Goal: Use online tool/utility: Use online tool/utility

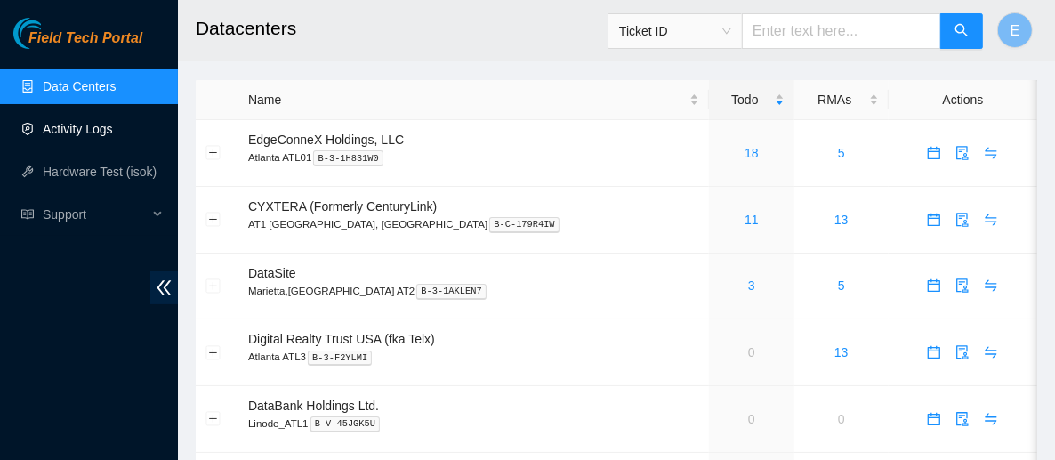
click at [81, 136] on link "Activity Logs" at bounding box center [78, 129] width 70 height 14
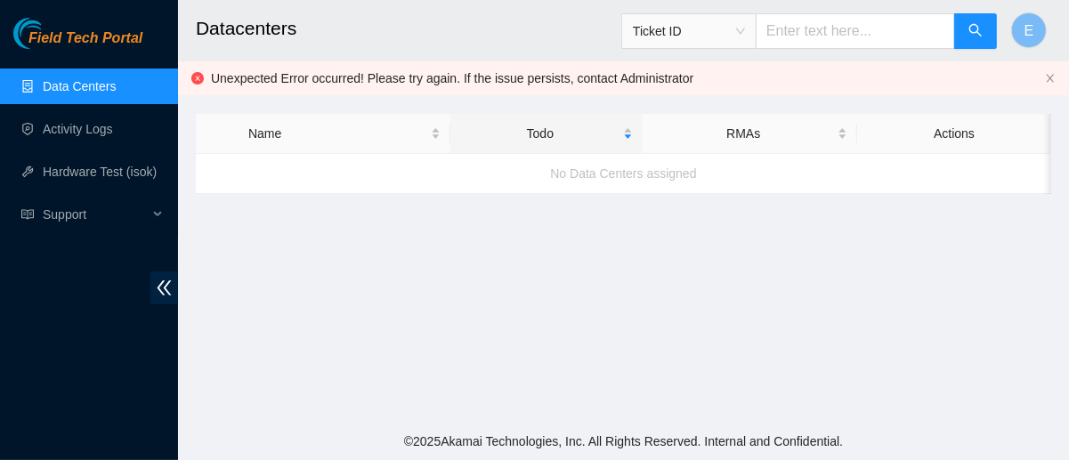
click at [1015, 285] on main "Datacenters Ticket ID E Unexpected Error occurred! Please try again. If the iss…" at bounding box center [623, 211] width 891 height 423
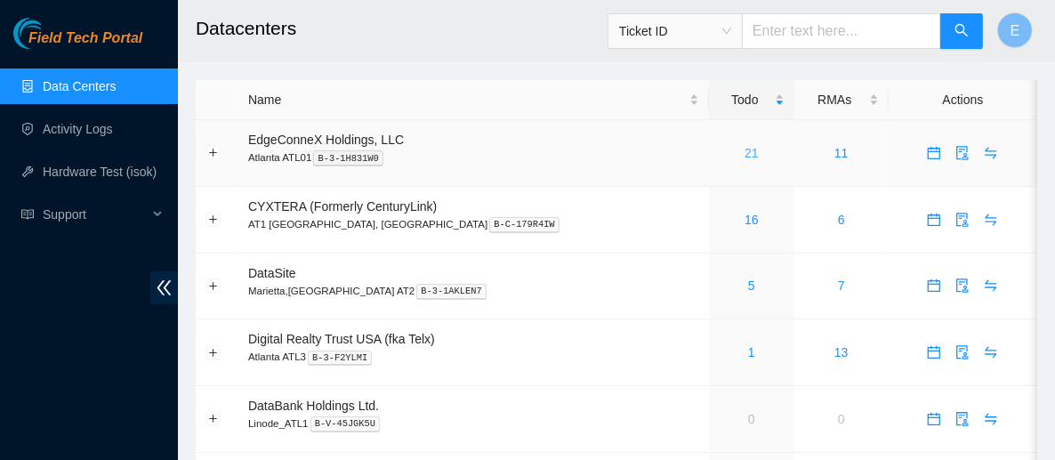
click at [745, 149] on link "21" at bounding box center [752, 153] width 14 height 14
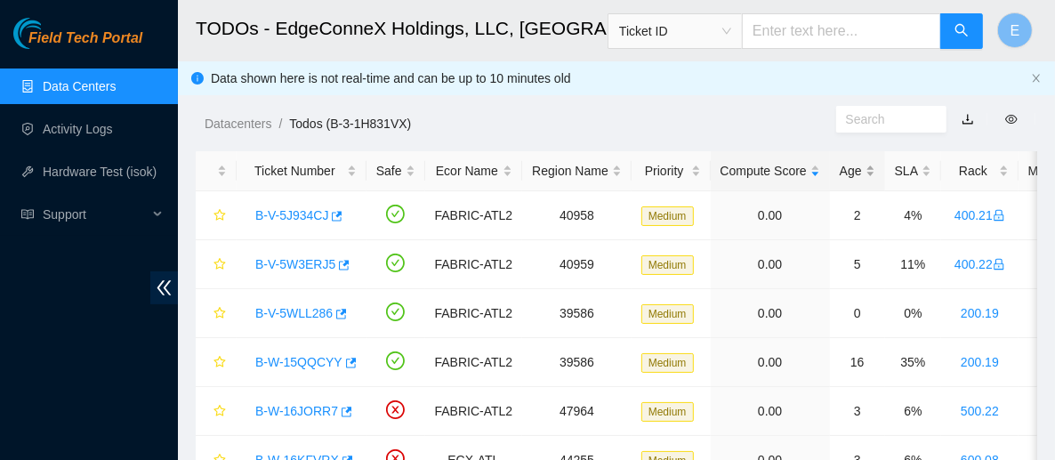
click at [840, 171] on div "Age" at bounding box center [858, 171] width 36 height 20
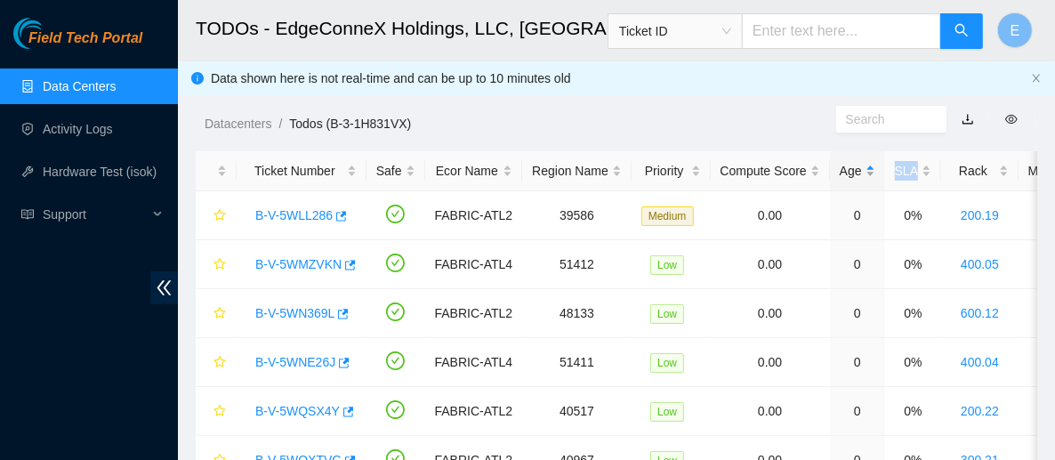
click at [840, 171] on div "Age" at bounding box center [858, 171] width 36 height 20
click at [714, 124] on ol "Datacenters / Todos (B-3-1H831VX) /" at bounding box center [521, 124] width 632 height 20
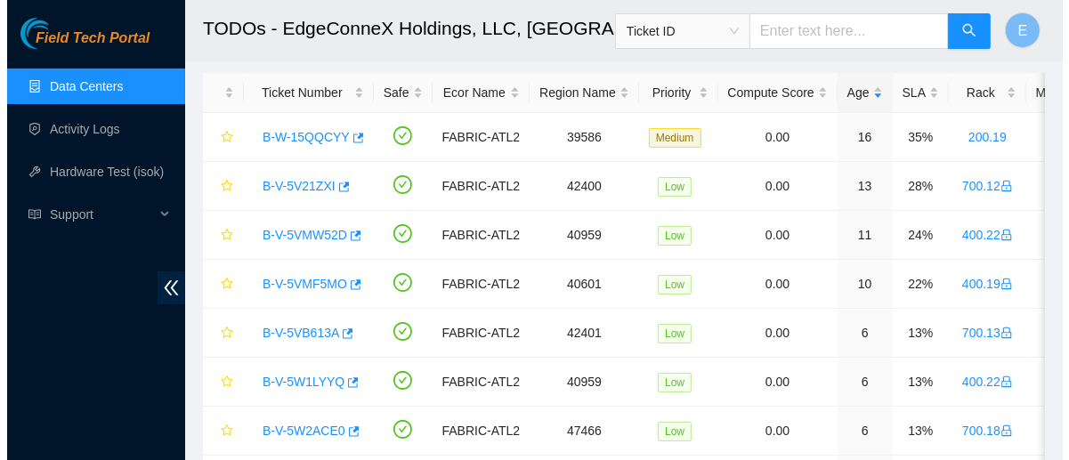
scroll to position [80, 0]
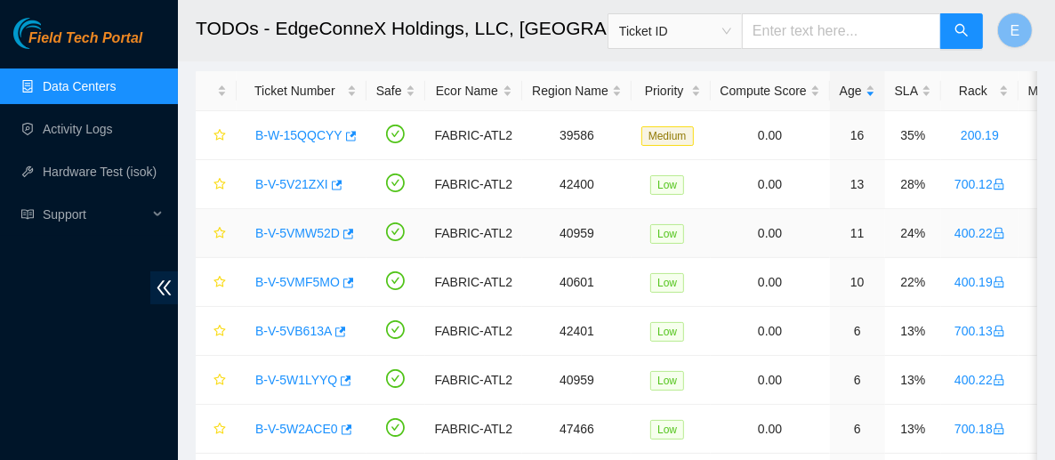
click at [307, 234] on link "B-V-5VMW52D" at bounding box center [297, 233] width 85 height 14
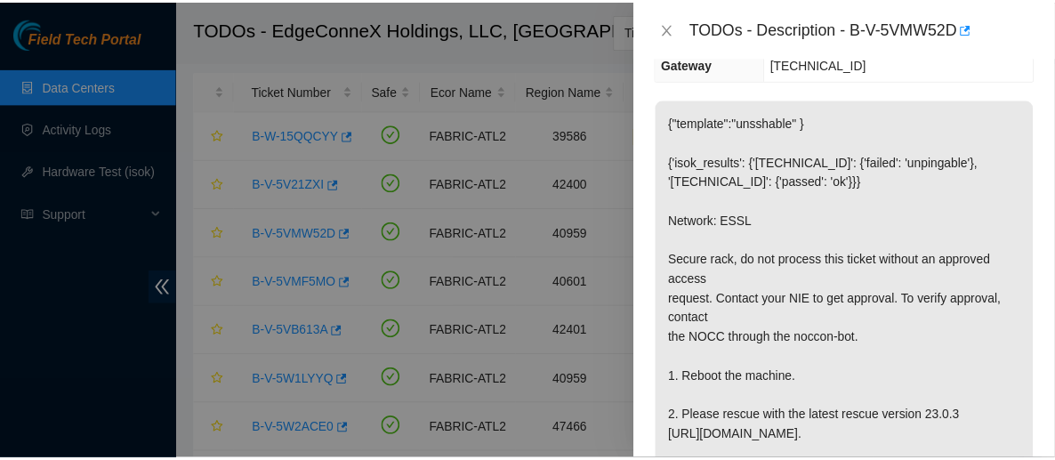
scroll to position [296, 0]
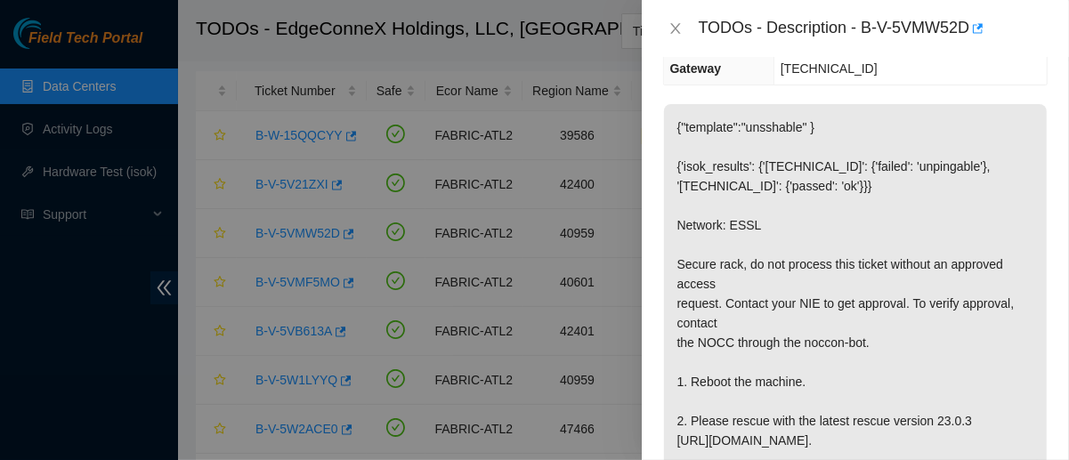
click at [748, 258] on p "{"template":"unsshable" } {'isok_results': {'23.77.200.150': {'failed': 'unping…" at bounding box center [855, 332] width 383 height 457
click at [676, 17] on div "TODOs - Description - B-V-5VMW52D" at bounding box center [855, 28] width 384 height 28
click at [676, 31] on icon "close" at bounding box center [675, 28] width 10 height 11
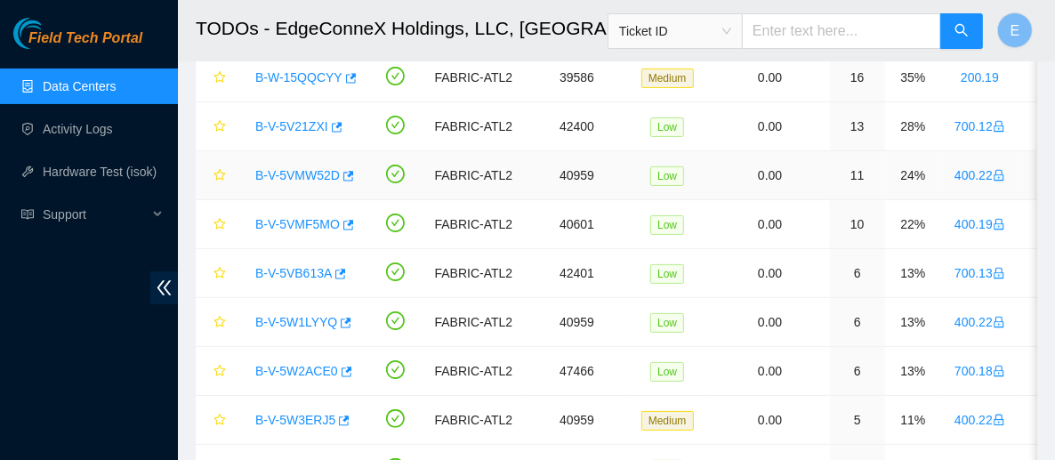
scroll to position [0, 0]
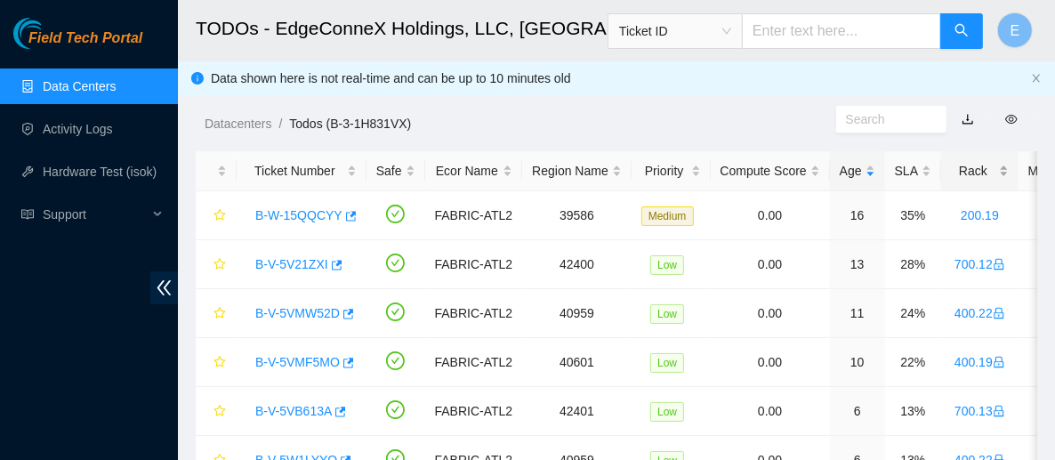
click at [961, 173] on div "Rack" at bounding box center [980, 171] width 58 height 20
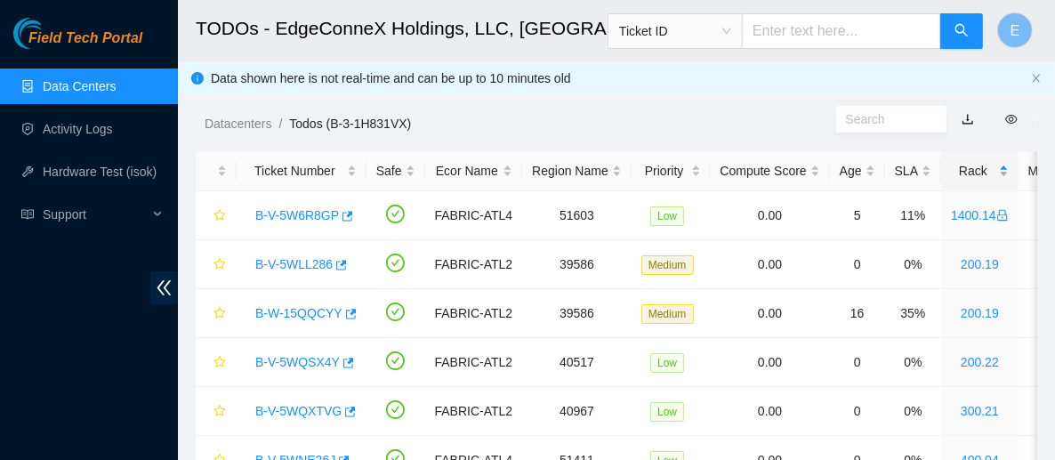
click at [961, 173] on div "Rack" at bounding box center [980, 171] width 58 height 20
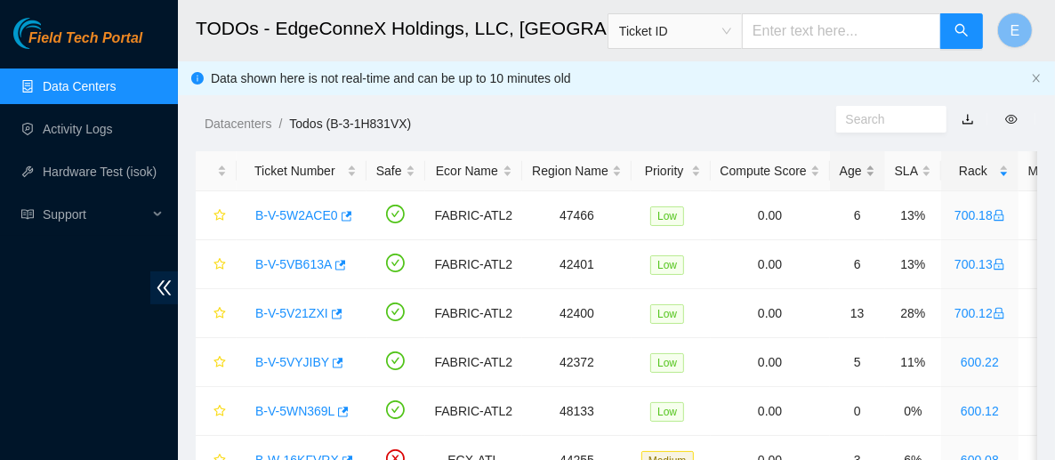
click at [842, 170] on div "Age" at bounding box center [858, 171] width 36 height 20
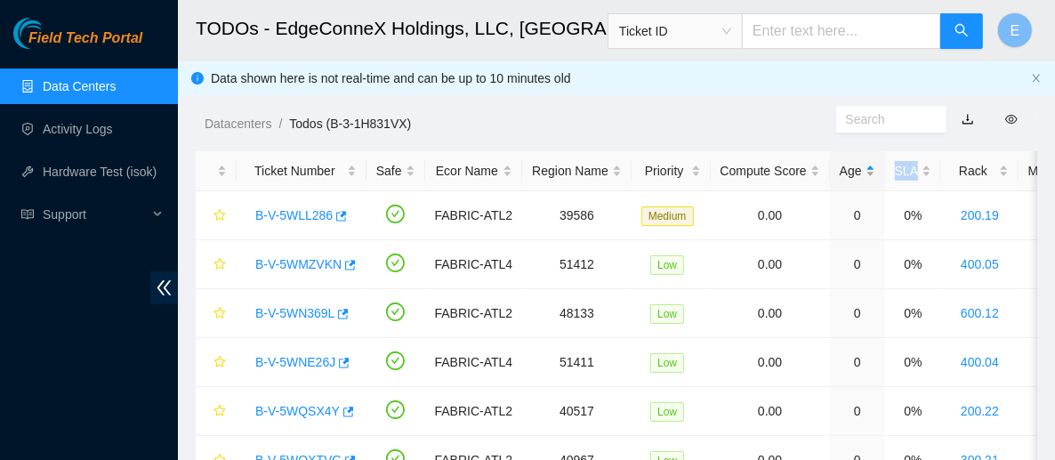
click at [842, 170] on div "Age" at bounding box center [858, 171] width 36 height 20
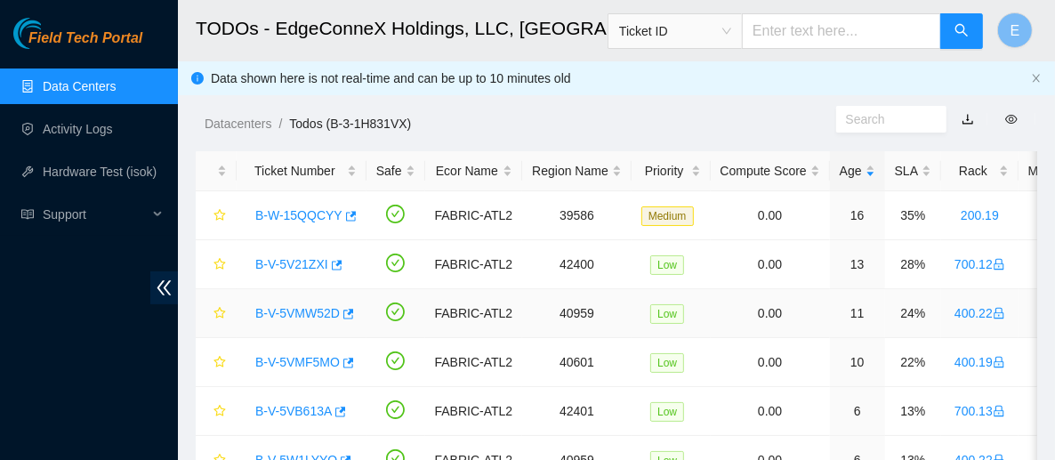
click at [694, 315] on td "Low" at bounding box center [671, 313] width 79 height 49
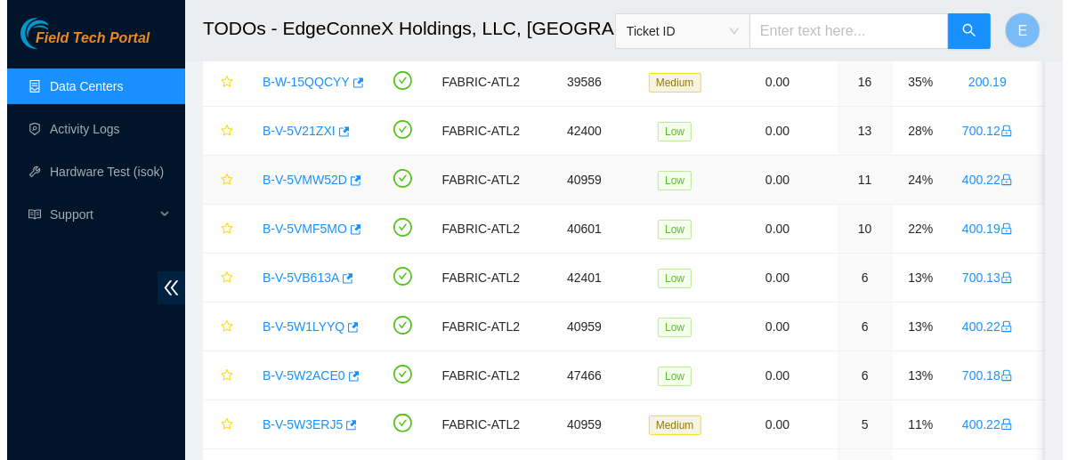
scroll to position [170, 0]
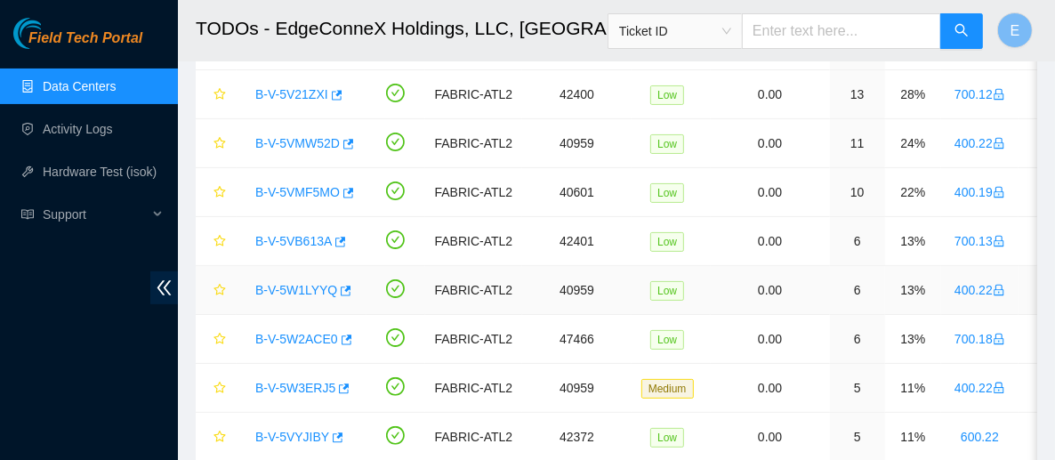
click at [296, 283] on link "B-V-5W1LYYQ" at bounding box center [296, 290] width 82 height 14
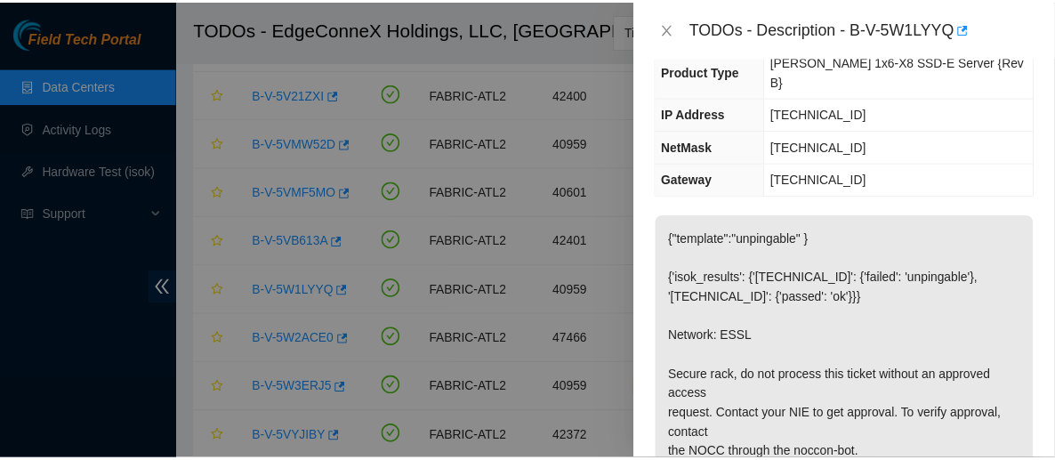
scroll to position [0, 0]
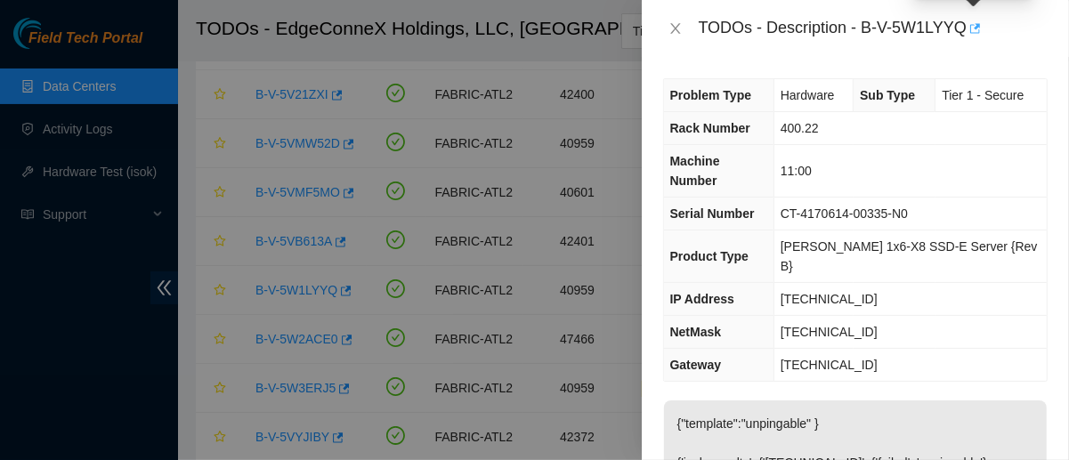
click at [975, 28] on icon "button" at bounding box center [975, 28] width 11 height 10
click at [97, 116] on div at bounding box center [534, 230] width 1069 height 460
click at [102, 133] on div at bounding box center [534, 230] width 1069 height 460
click at [668, 30] on icon "close" at bounding box center [675, 28] width 14 height 14
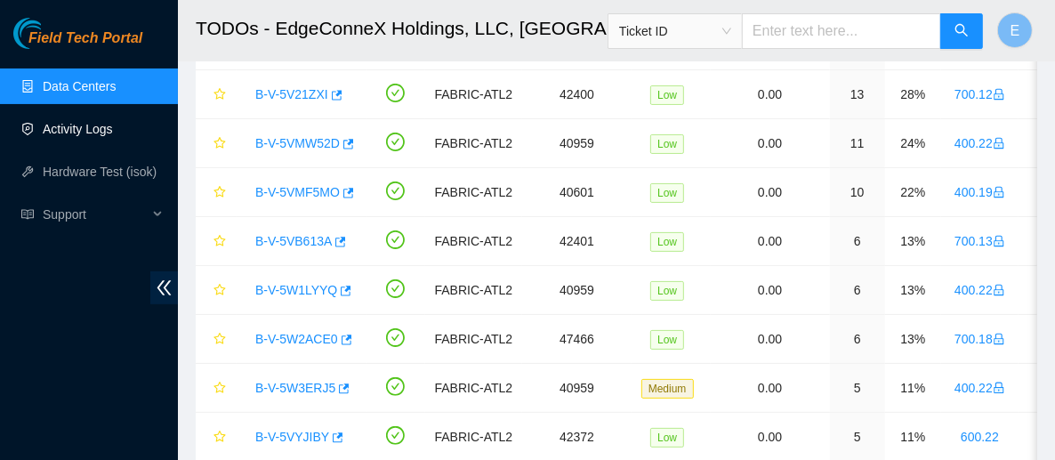
click at [60, 130] on link "Activity Logs" at bounding box center [78, 129] width 70 height 14
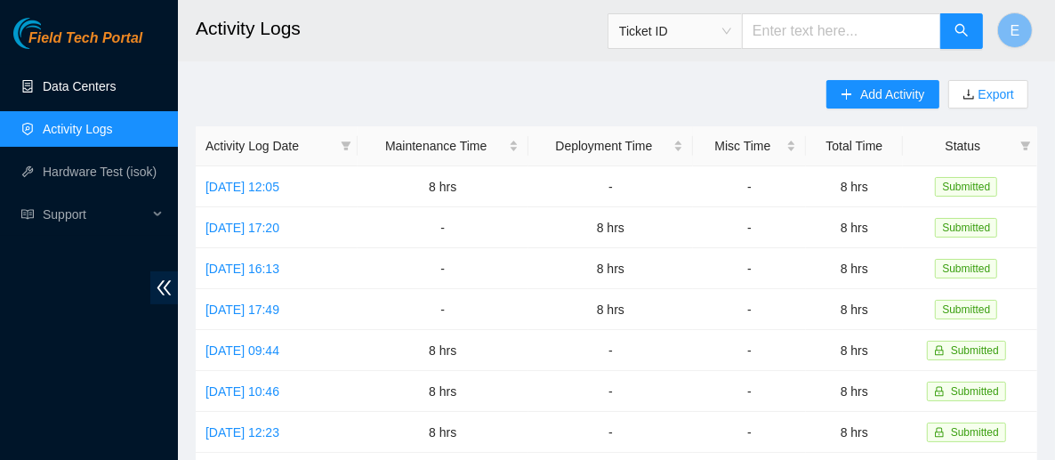
click at [79, 85] on link "Data Centers" at bounding box center [79, 86] width 73 height 14
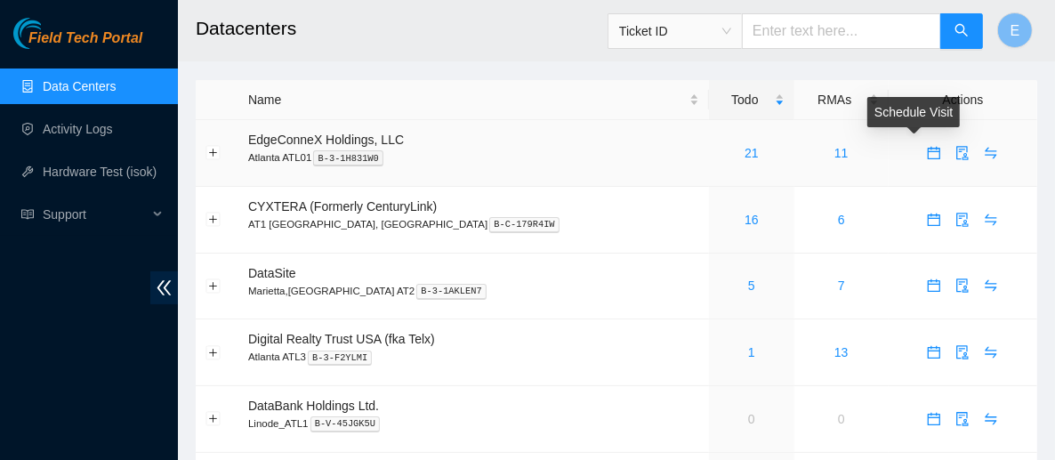
click at [921, 148] on span "calendar" at bounding box center [934, 153] width 27 height 14
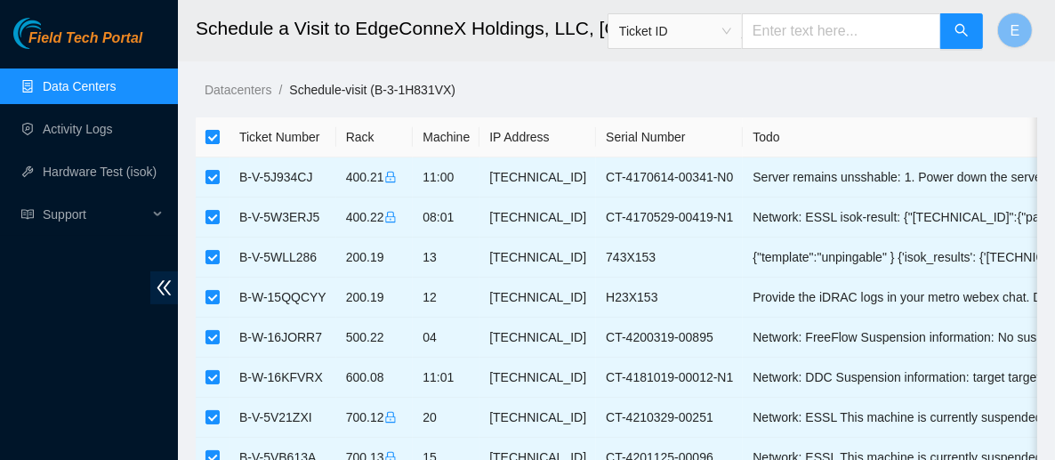
click at [207, 137] on input "checkbox" at bounding box center [213, 137] width 14 height 14
checkbox input "false"
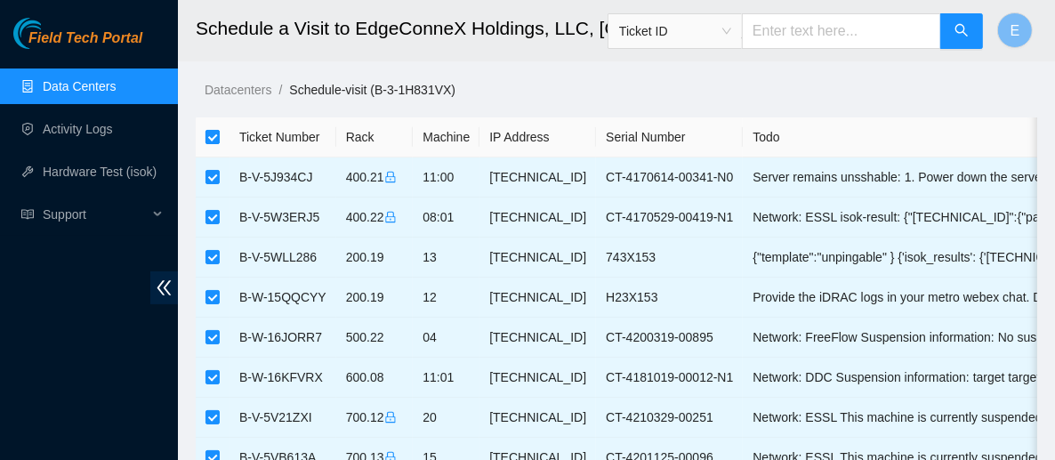
checkbox input "false"
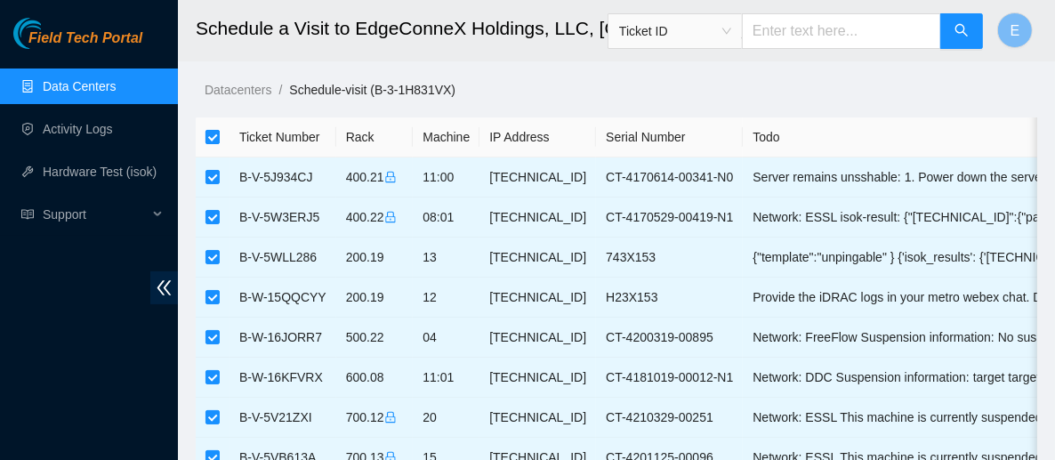
checkbox input "false"
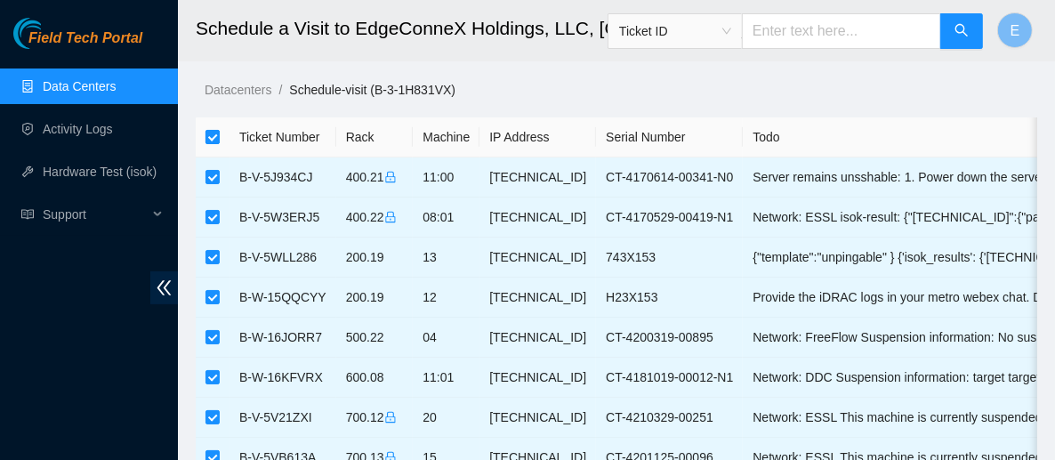
checkbox input "false"
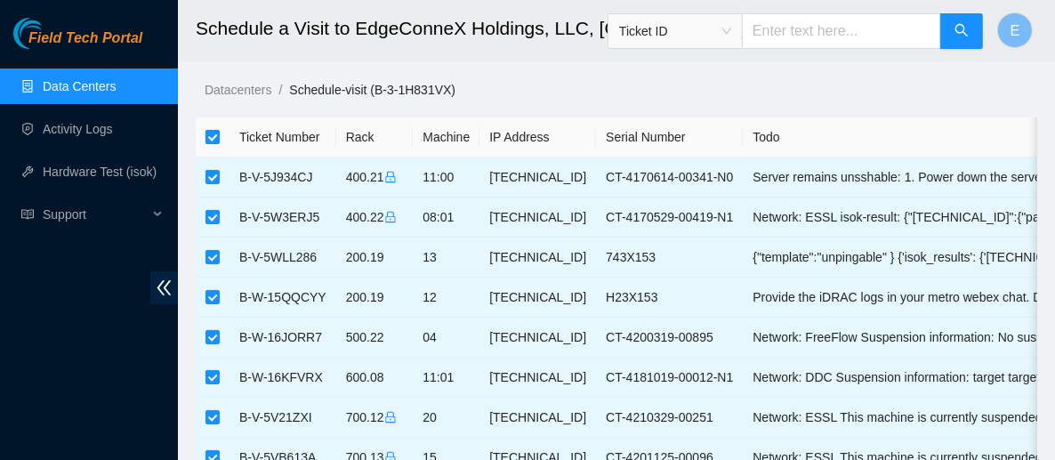
checkbox input "false"
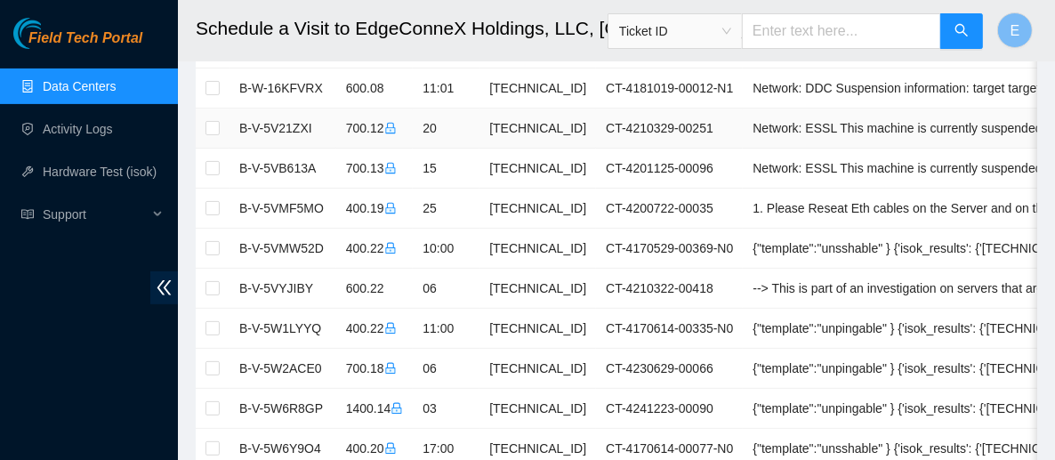
scroll to position [292, 0]
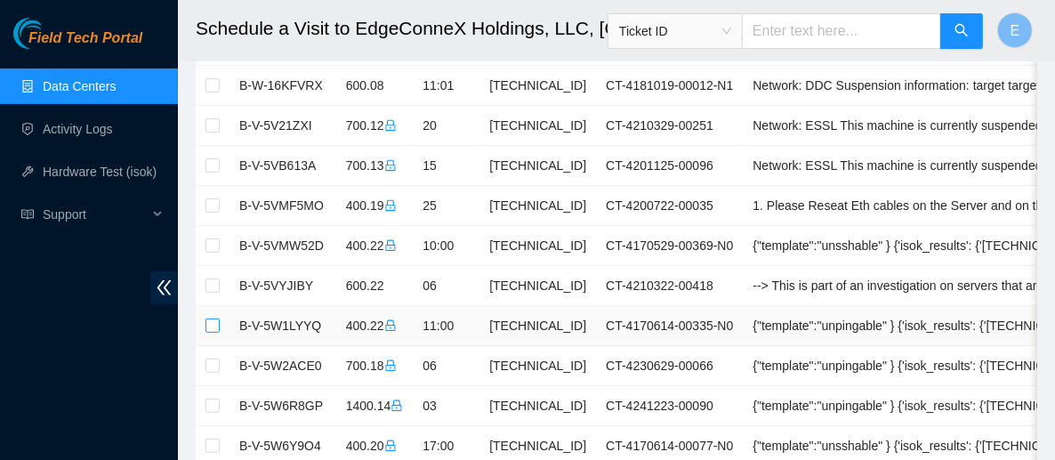
click at [209, 323] on input "checkbox" at bounding box center [213, 326] width 14 height 14
checkbox input "true"
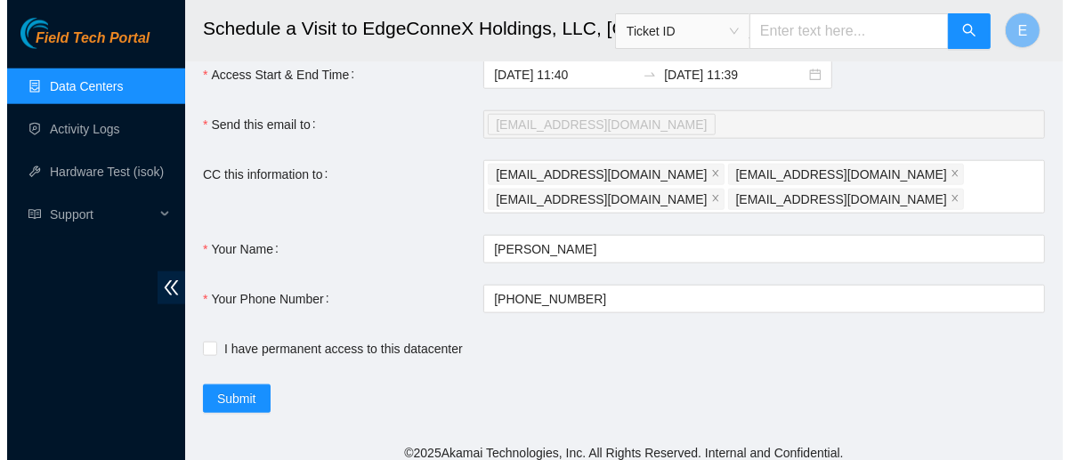
scroll to position [1160, 0]
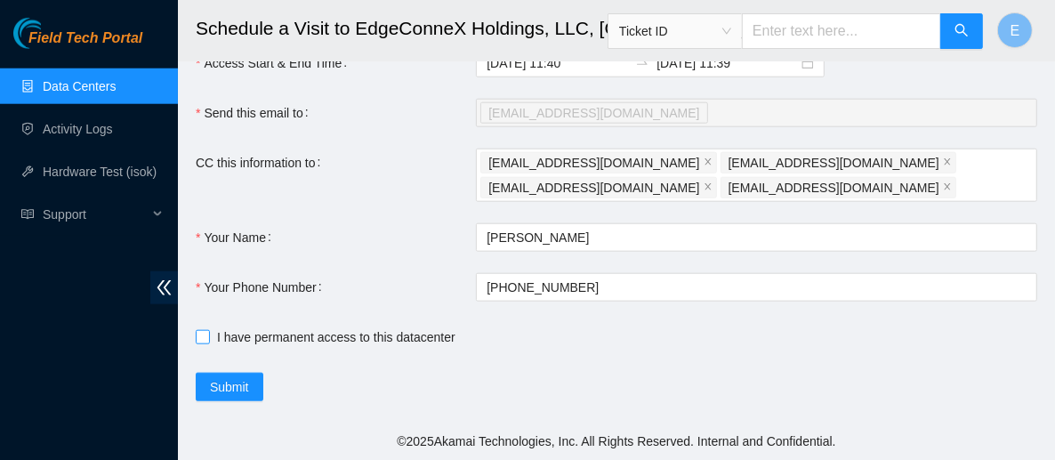
click at [198, 339] on input "I have permanent access to this datacenter" at bounding box center [202, 336] width 12 height 12
checkbox input "true"
click at [247, 386] on span "Submit" at bounding box center [229, 387] width 39 height 20
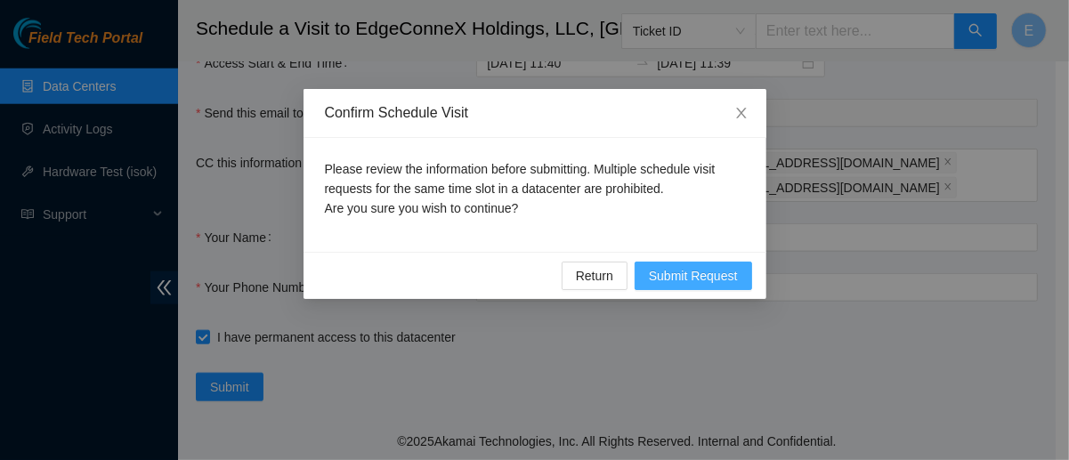
click at [667, 279] on span "Submit Request" at bounding box center [693, 276] width 89 height 20
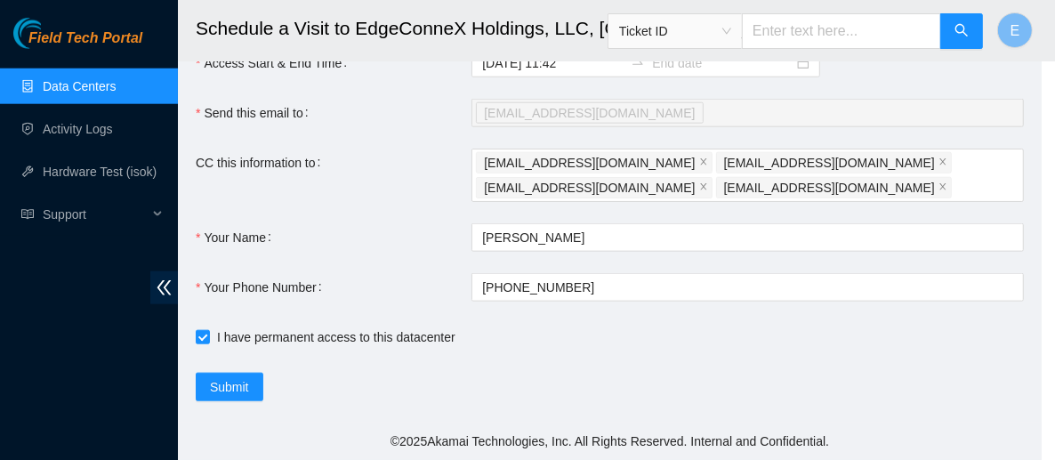
type input "2025-09-29 11:42"
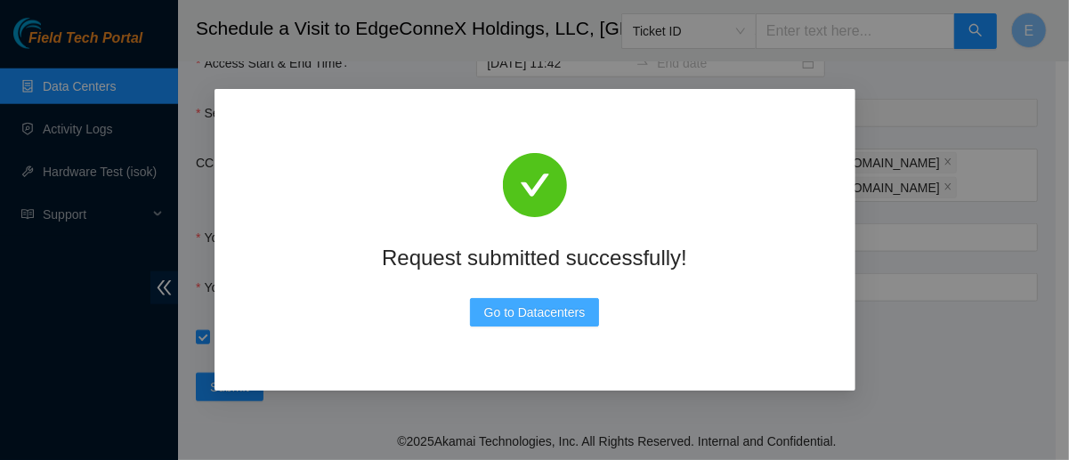
click at [593, 303] on button "Go to Datacenters" at bounding box center [535, 312] width 130 height 28
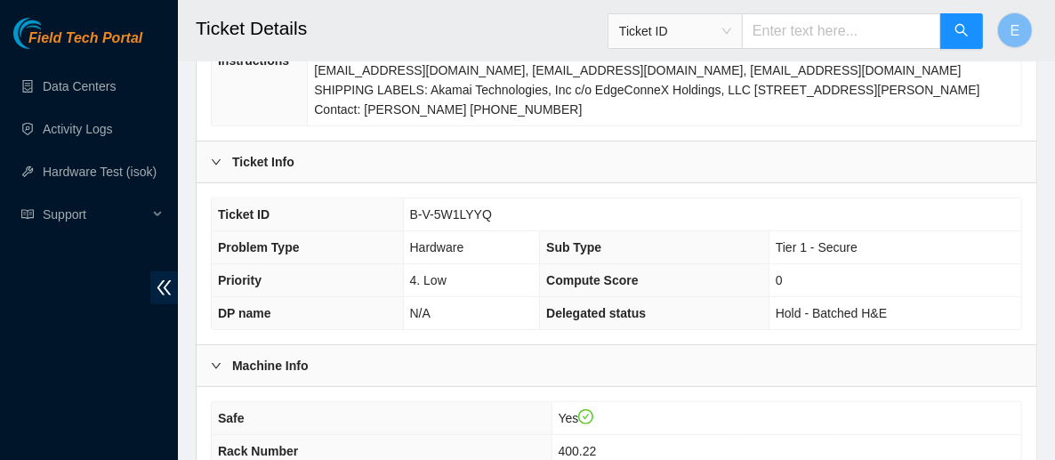
scroll to position [434, 0]
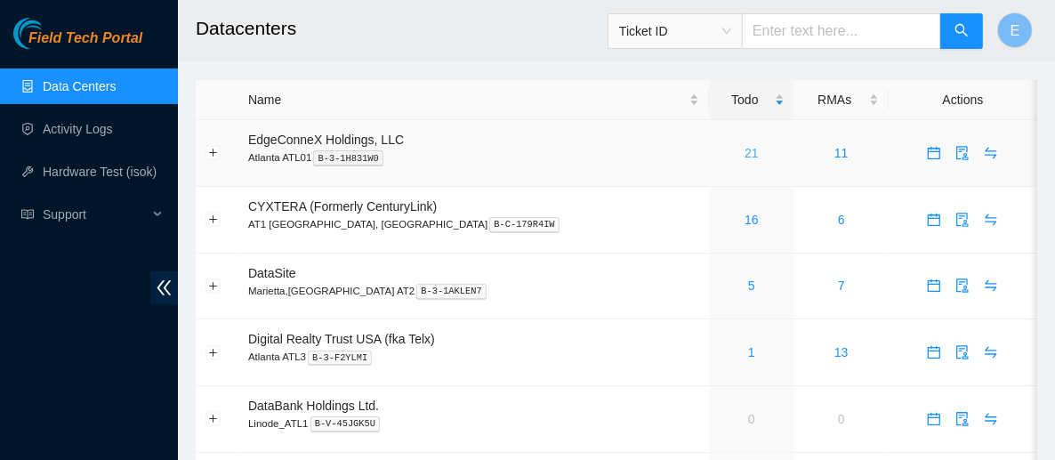
click at [745, 152] on link "21" at bounding box center [752, 153] width 14 height 14
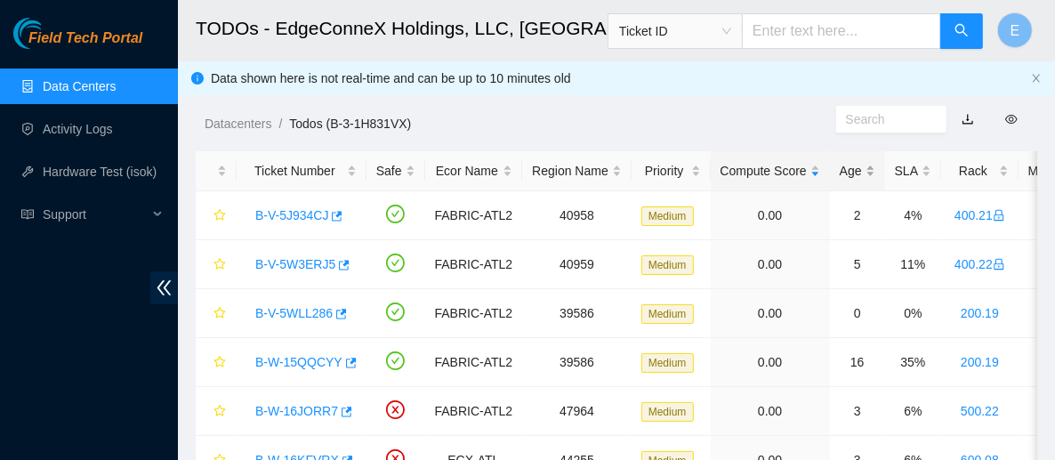
click at [848, 168] on div "Age" at bounding box center [858, 171] width 36 height 20
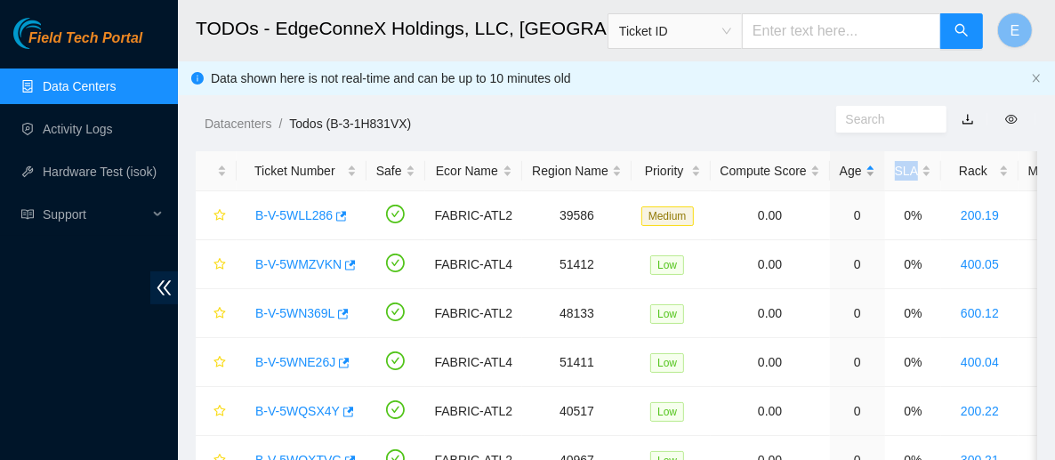
click at [848, 168] on div "Age" at bounding box center [858, 171] width 36 height 20
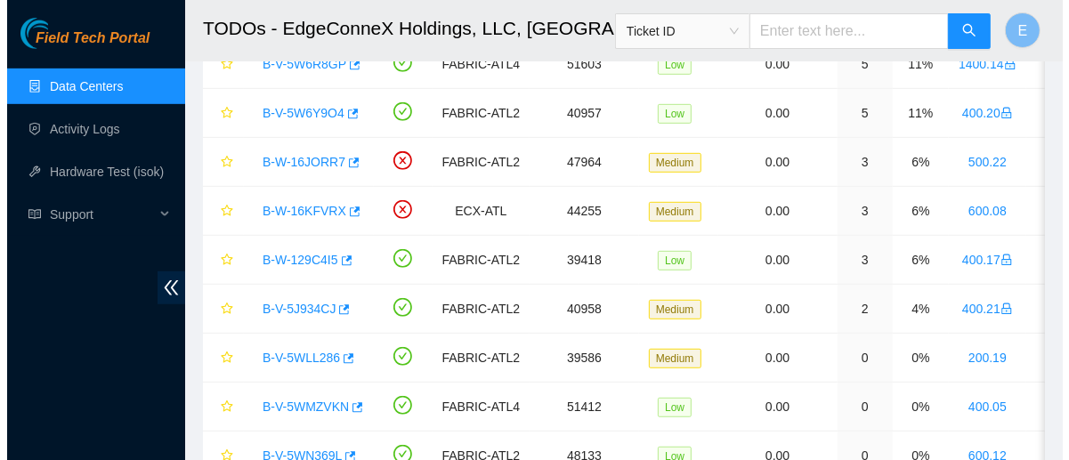
scroll to position [593, 0]
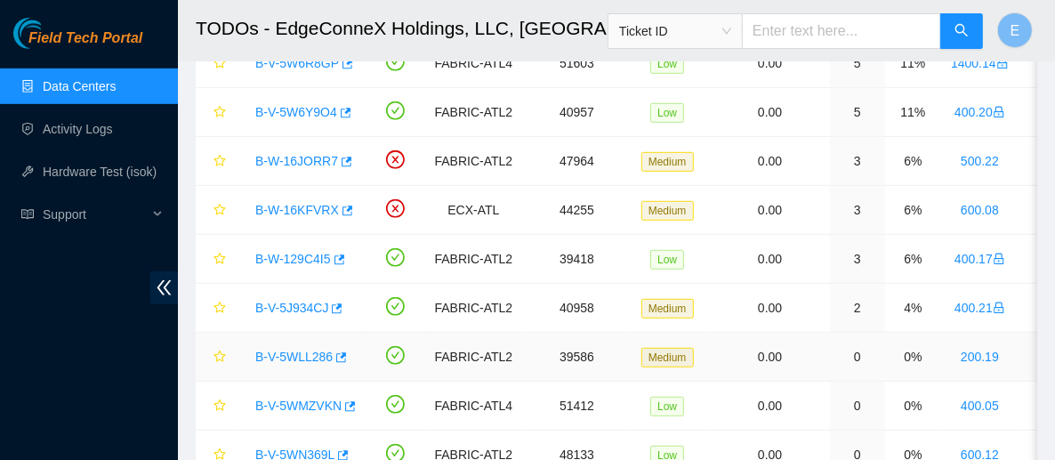
click at [312, 353] on link "B-V-5WLL286" at bounding box center [293, 357] width 77 height 14
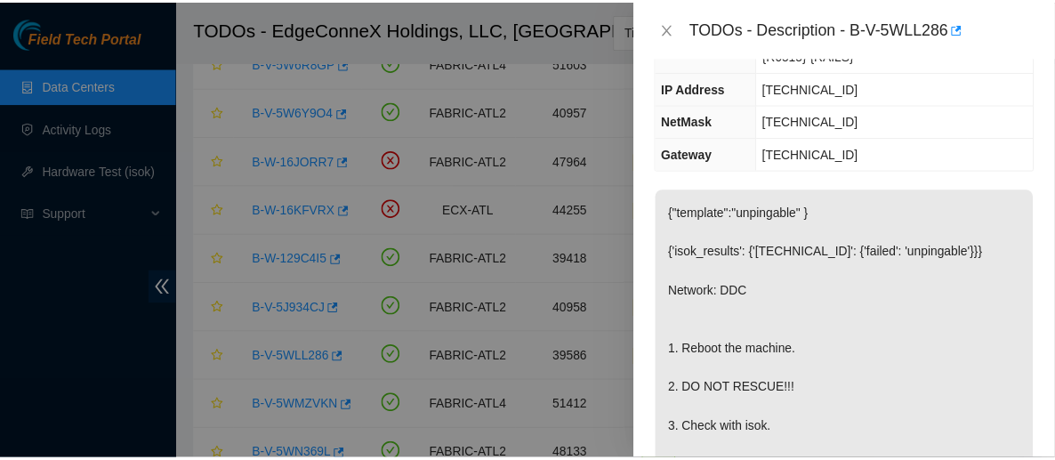
scroll to position [174, 0]
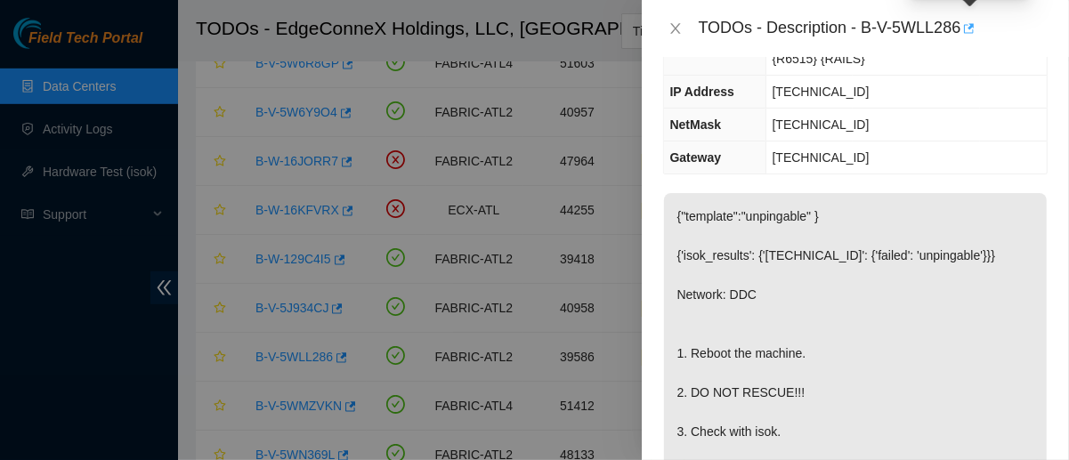
click at [974, 28] on icon "button" at bounding box center [967, 28] width 12 height 12
click at [669, 36] on button "Close" at bounding box center [675, 28] width 25 height 17
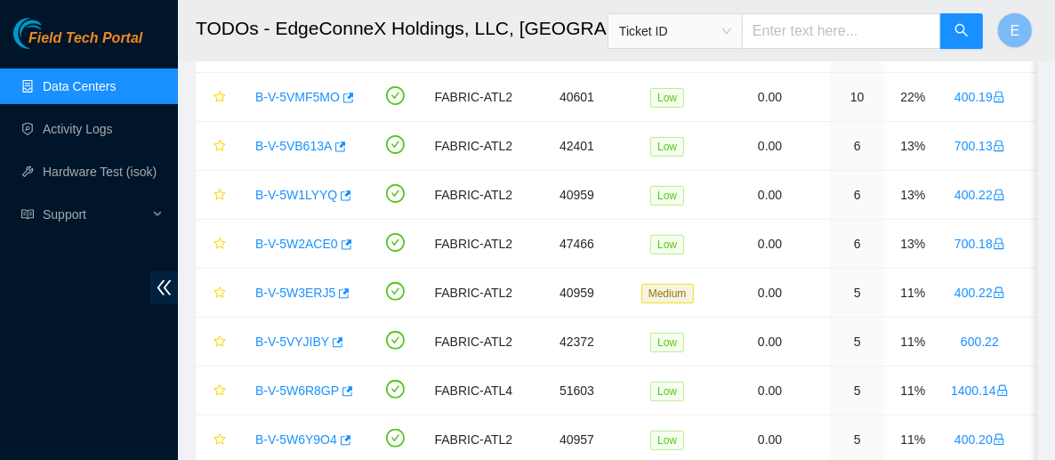
scroll to position [259, 0]
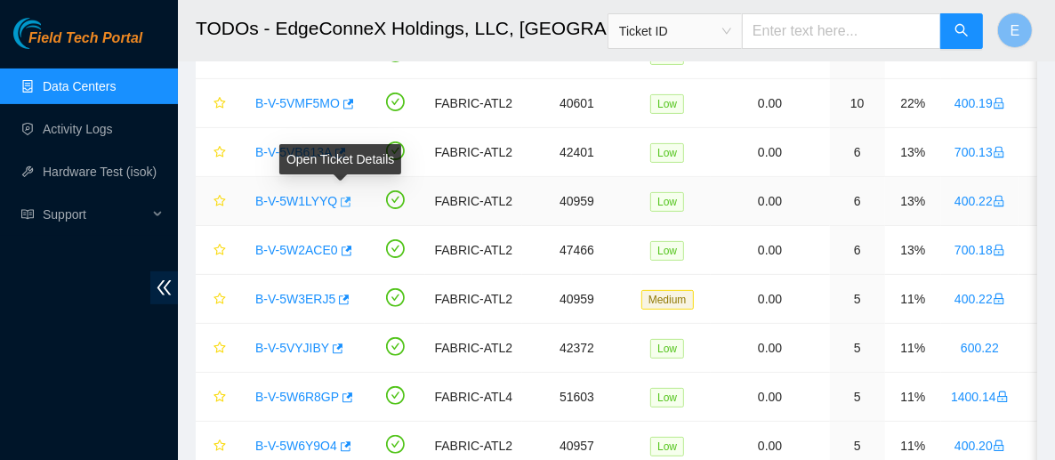
click at [339, 202] on icon "button" at bounding box center [344, 202] width 12 height 12
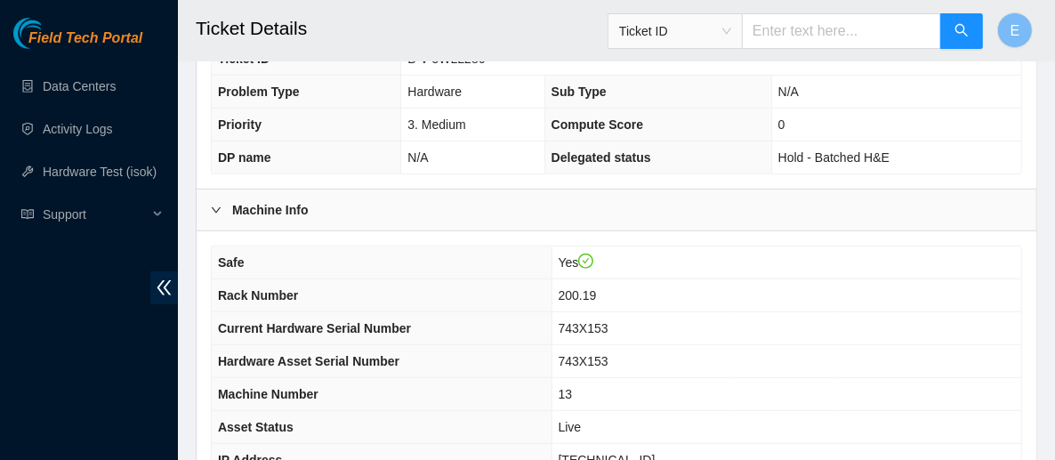
scroll to position [795, 0]
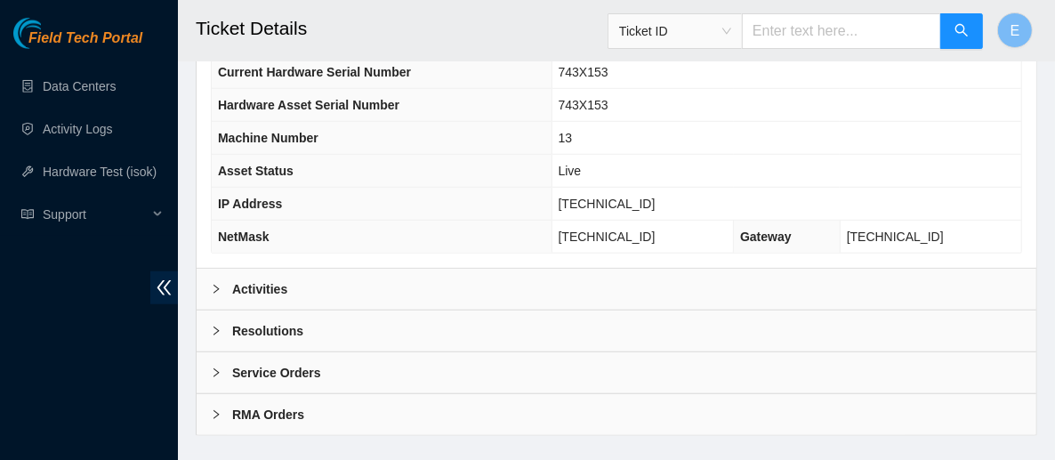
click at [422, 269] on div "Activities" at bounding box center [617, 289] width 840 height 41
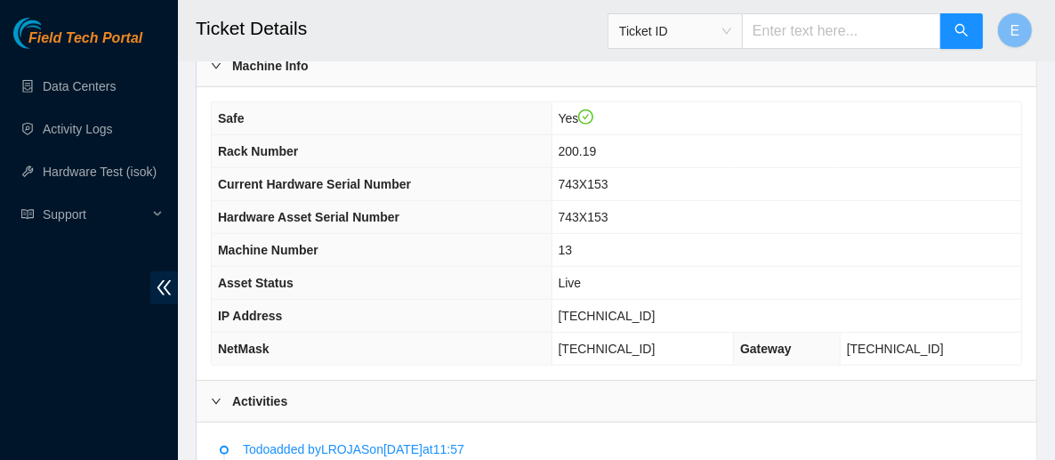
scroll to position [687, 0]
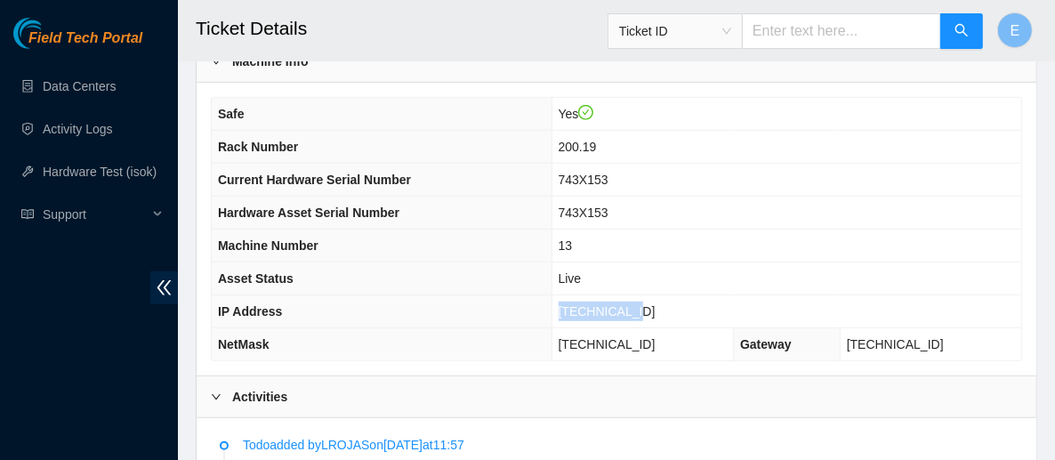
drag, startPoint x: 670, startPoint y: 278, endPoint x: 587, endPoint y: 281, distance: 82.8
click at [587, 295] on td "[TECHNICAL_ID]" at bounding box center [787, 311] width 470 height 33
copy span "[TECHNICAL_ID]"
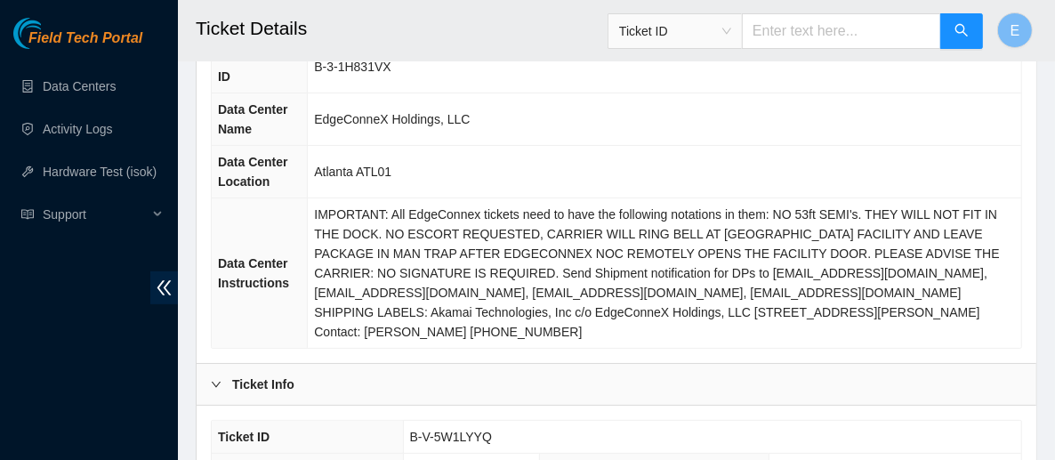
scroll to position [158, 0]
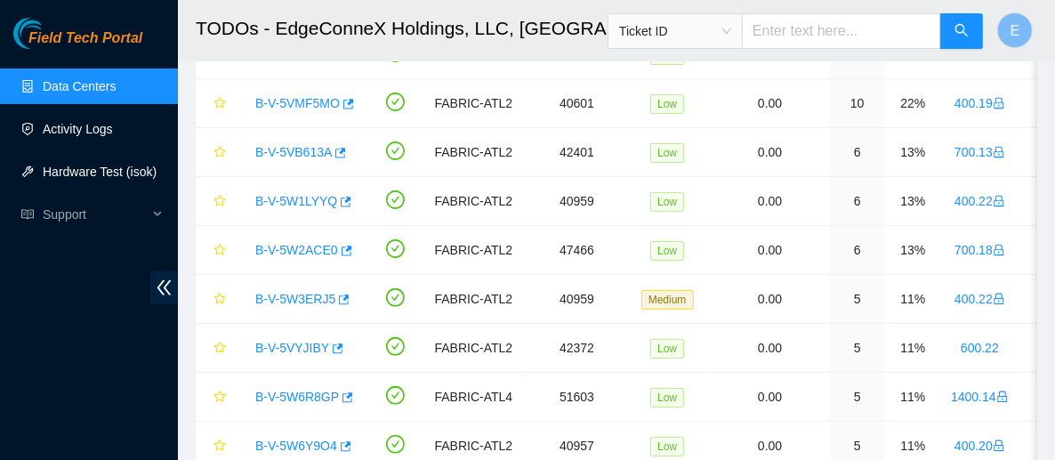
scroll to position [214, 0]
click at [47, 173] on link "Hardware Test (isok)" at bounding box center [100, 172] width 114 height 14
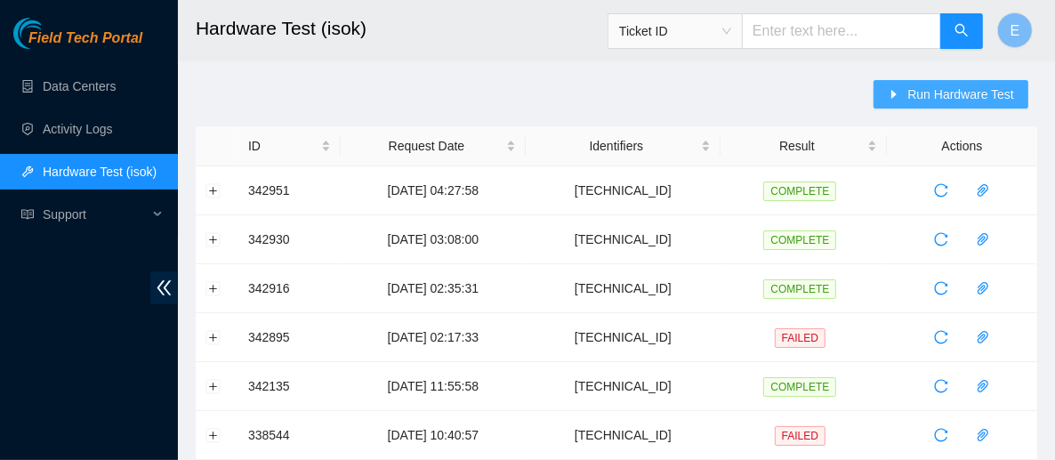
click at [942, 85] on span "Run Hardware Test" at bounding box center [961, 95] width 107 height 20
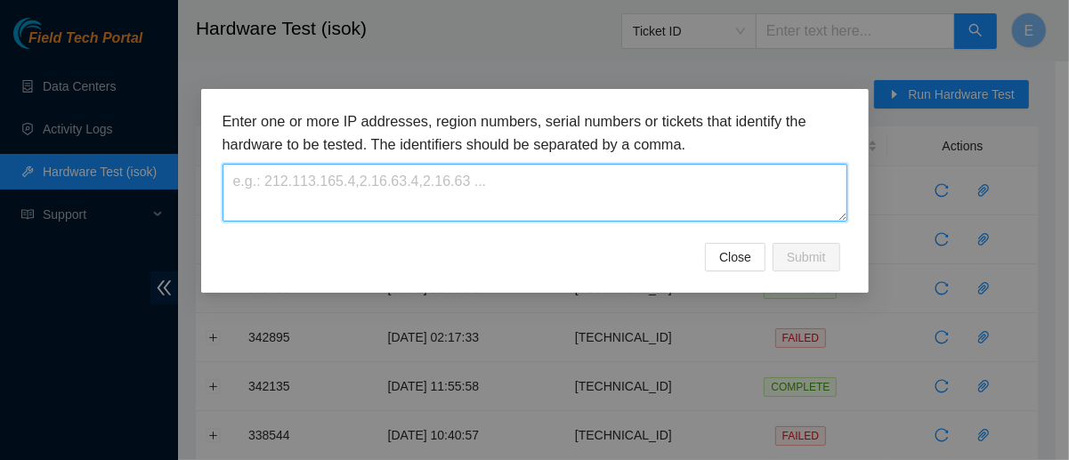
paste textarea "[TECHNICAL_ID]"
type textarea "[TECHNICAL_ID]"
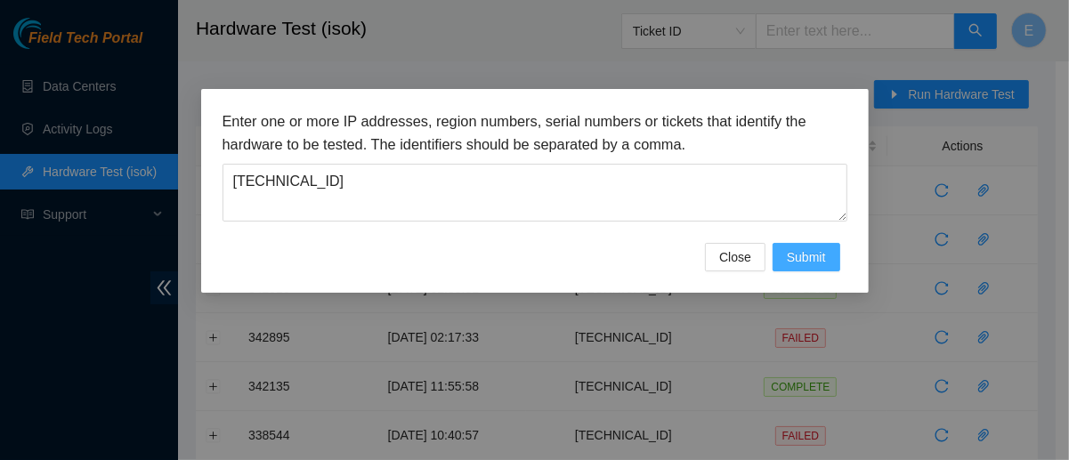
click at [781, 247] on button "Submit" at bounding box center [806, 257] width 68 height 28
click at [781, 247] on div "Close Submit" at bounding box center [534, 257] width 625 height 28
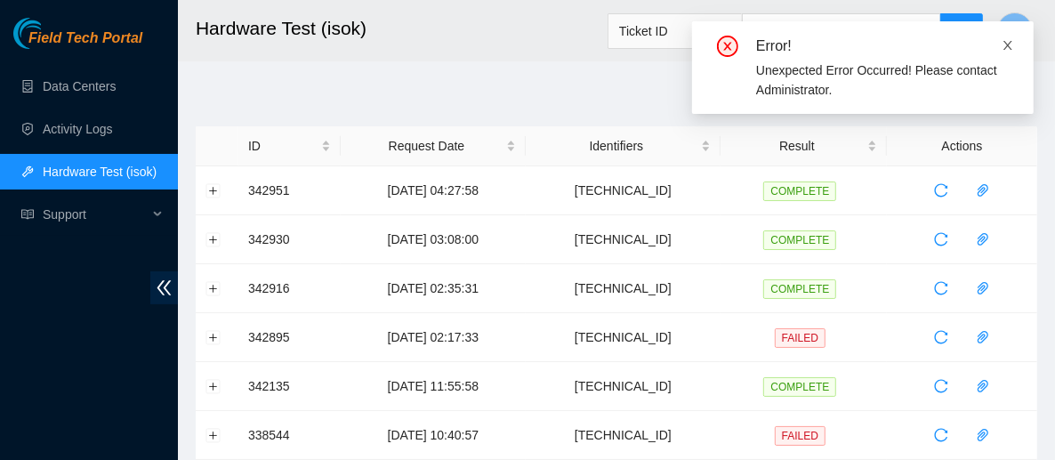
click at [1010, 47] on icon "close" at bounding box center [1008, 45] width 9 height 9
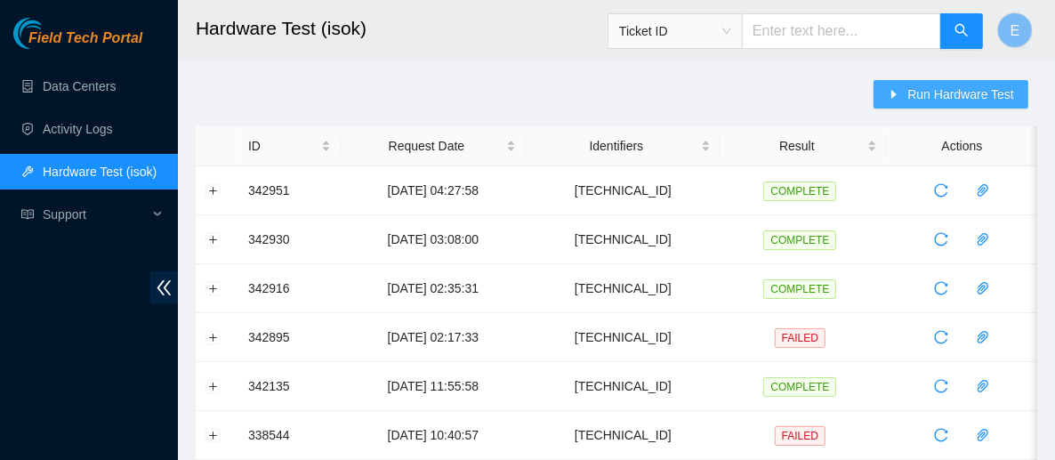
click at [921, 81] on button "Run Hardware Test" at bounding box center [951, 94] width 155 height 28
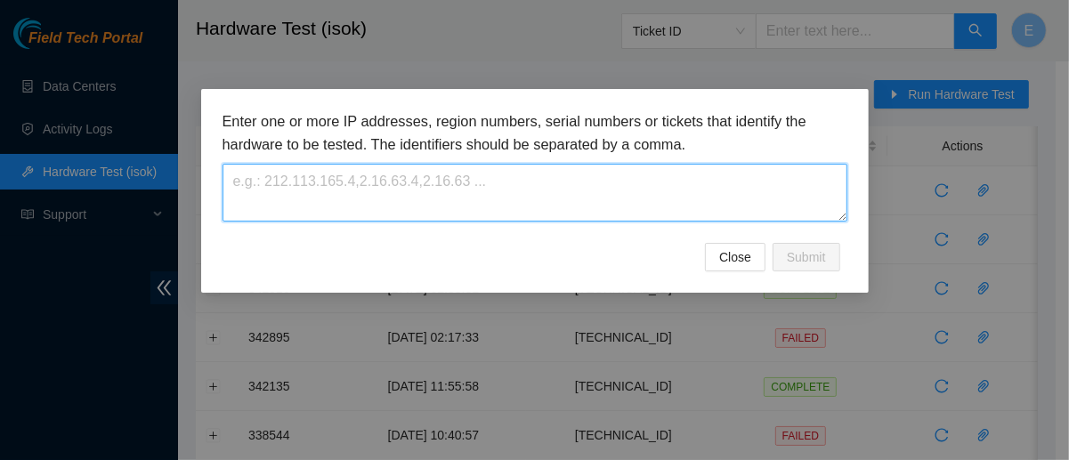
click at [582, 184] on textarea at bounding box center [534, 193] width 625 height 58
paste textarea "[TECHNICAL_ID]"
type textarea "[TECHNICAL_ID]"
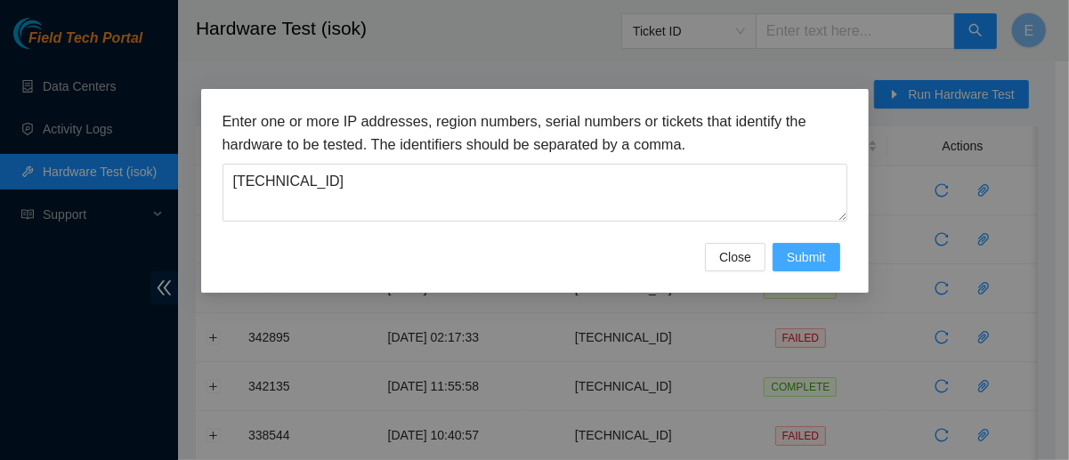
click at [797, 263] on span "Submit" at bounding box center [806, 257] width 39 height 20
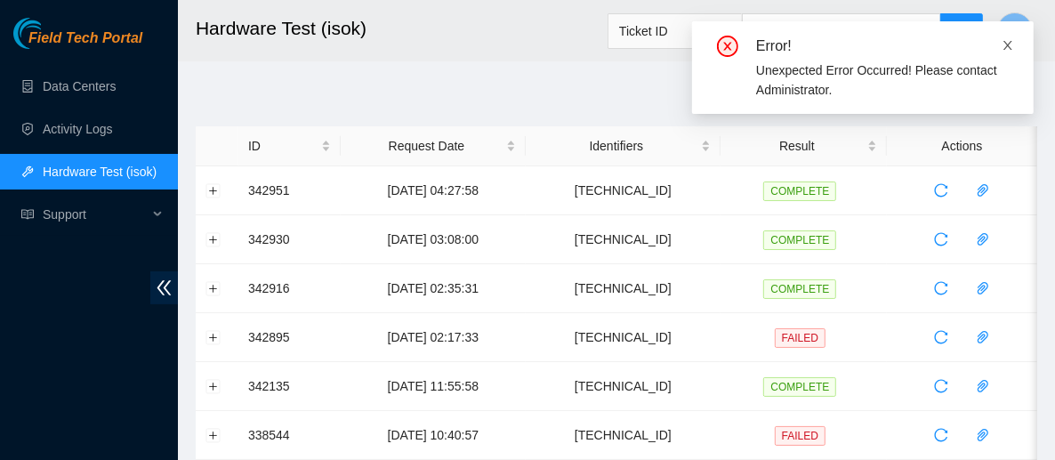
click at [1011, 47] on icon "close" at bounding box center [1008, 45] width 12 height 12
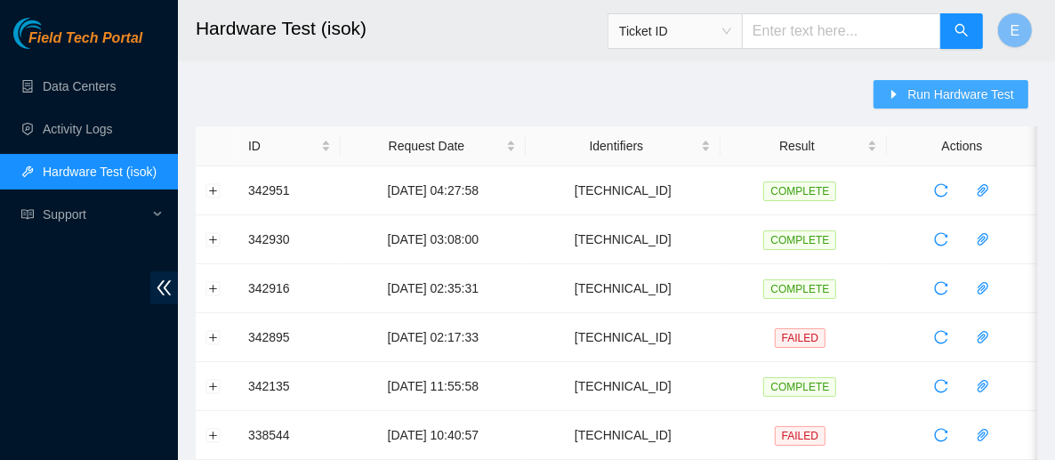
click at [962, 86] on span "Run Hardware Test" at bounding box center [961, 95] width 107 height 20
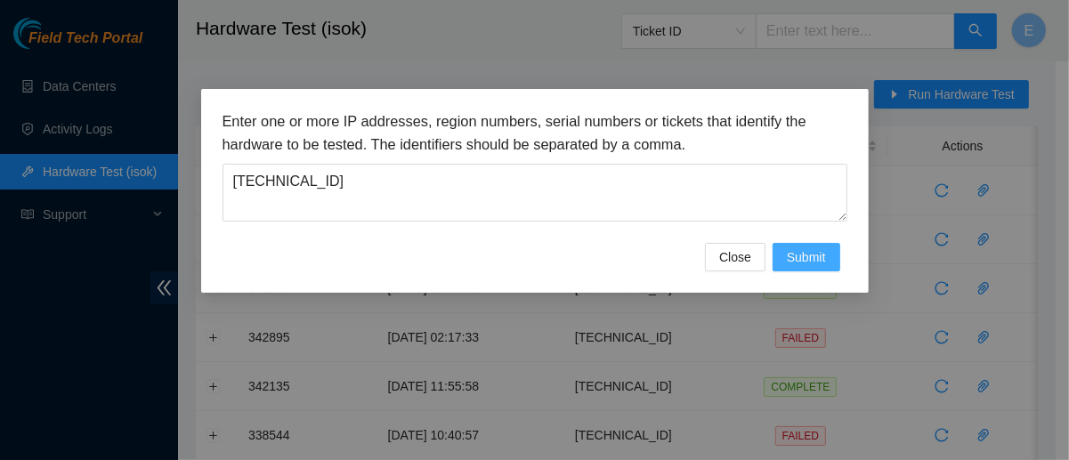
click at [810, 258] on span "Submit" at bounding box center [806, 257] width 39 height 20
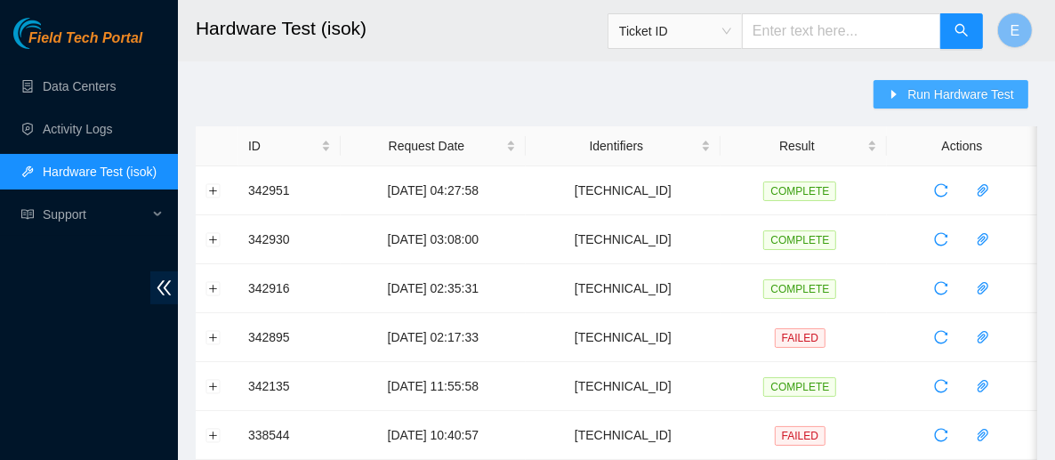
click at [906, 88] on button "Run Hardware Test" at bounding box center [951, 94] width 155 height 28
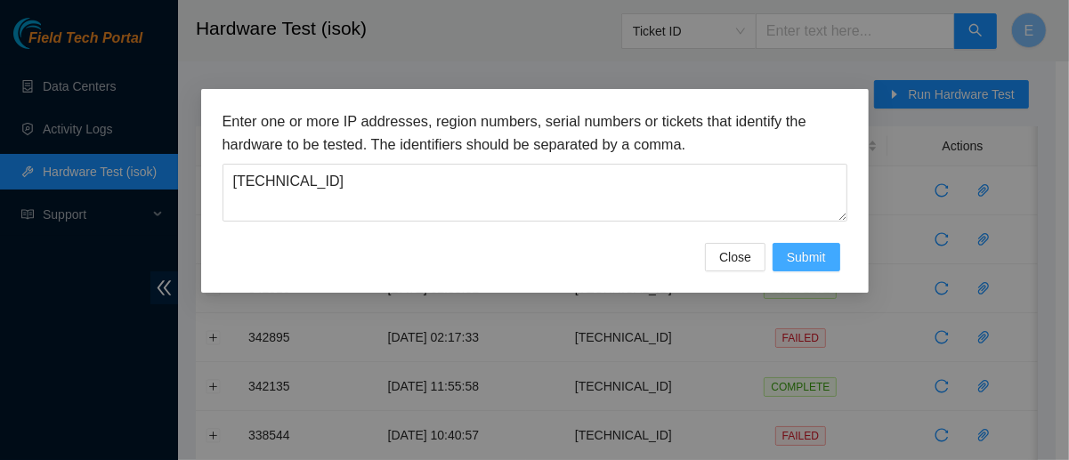
click at [787, 258] on span "Submit" at bounding box center [806, 257] width 39 height 20
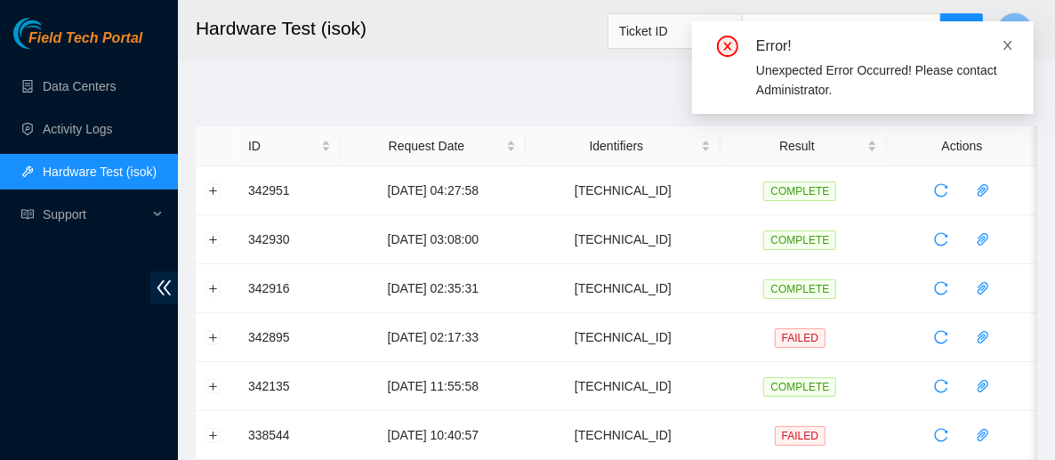
click at [1008, 48] on icon "close" at bounding box center [1008, 45] width 12 height 12
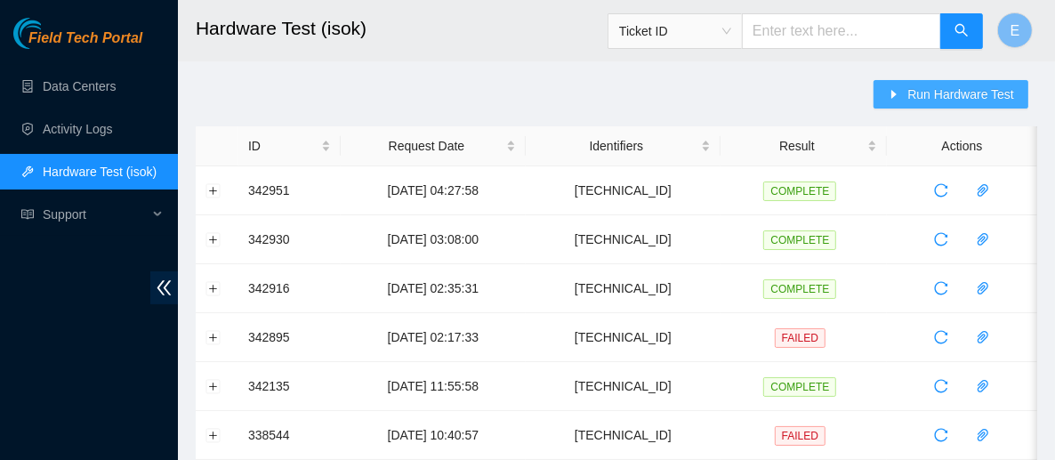
click at [962, 93] on span "Run Hardware Test" at bounding box center [961, 95] width 107 height 20
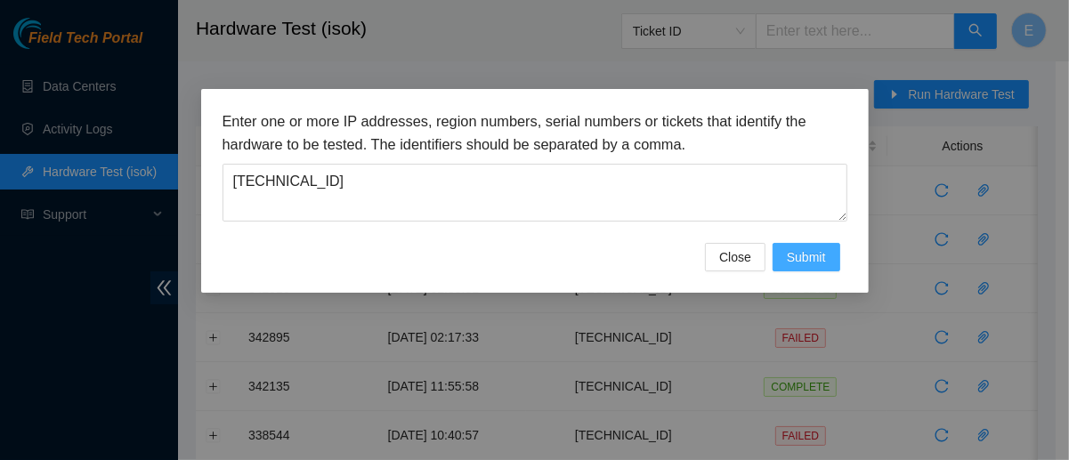
click at [797, 244] on button "Submit" at bounding box center [806, 257] width 68 height 28
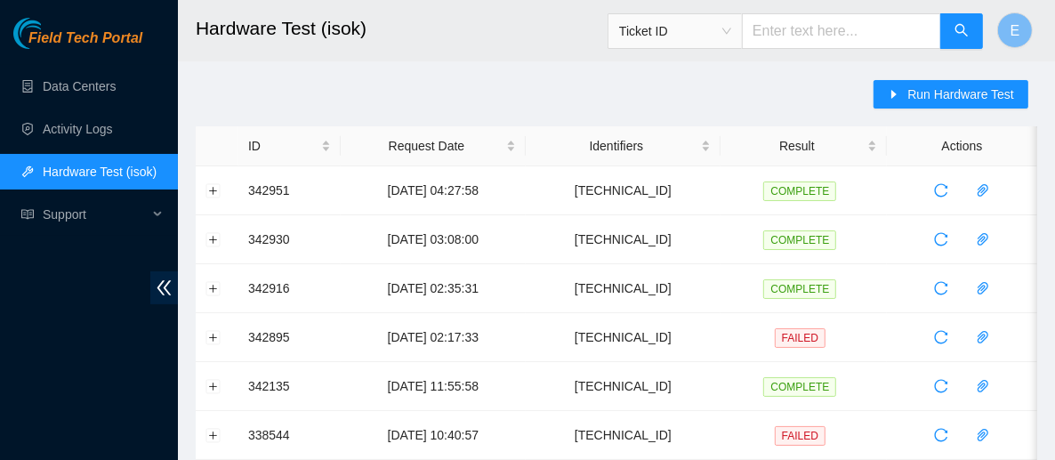
click at [910, 85] on button "Run Hardware Test" at bounding box center [951, 94] width 155 height 28
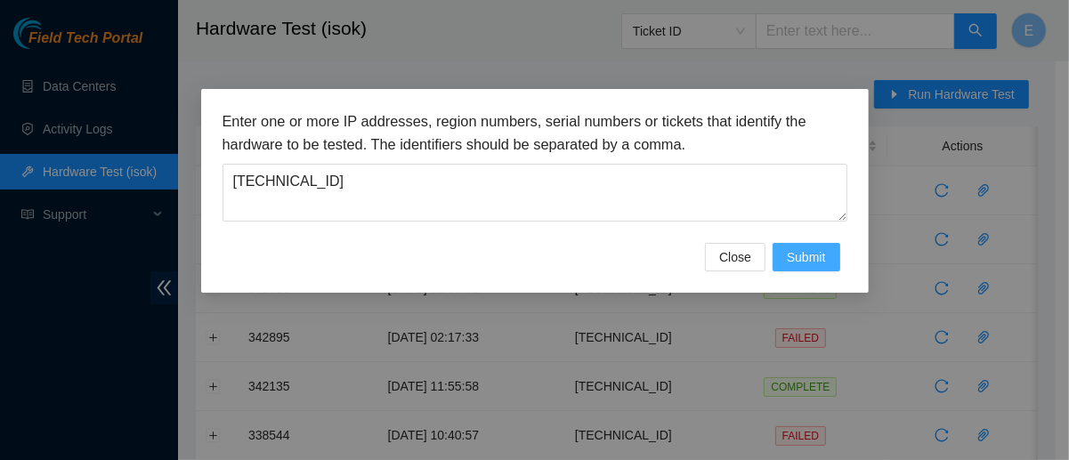
click at [789, 260] on span "Submit" at bounding box center [806, 257] width 39 height 20
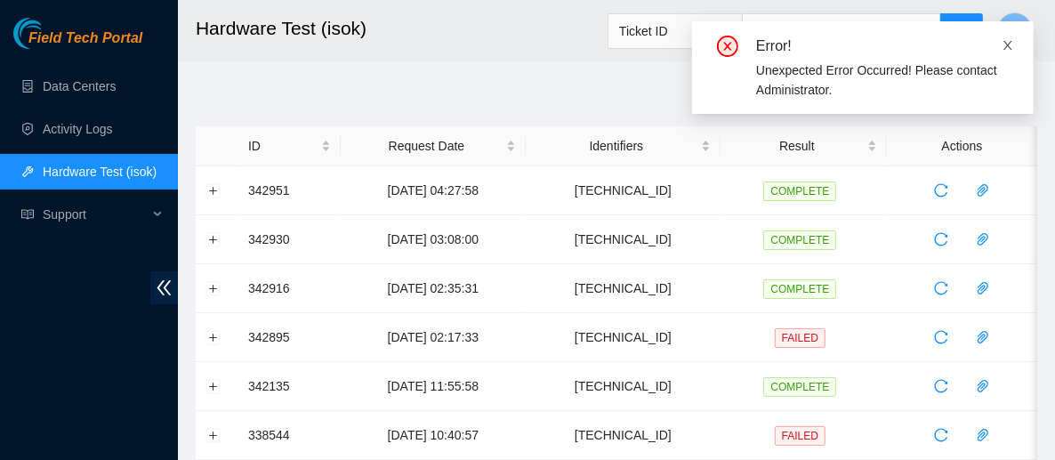
click at [1007, 43] on icon "close" at bounding box center [1008, 45] width 9 height 9
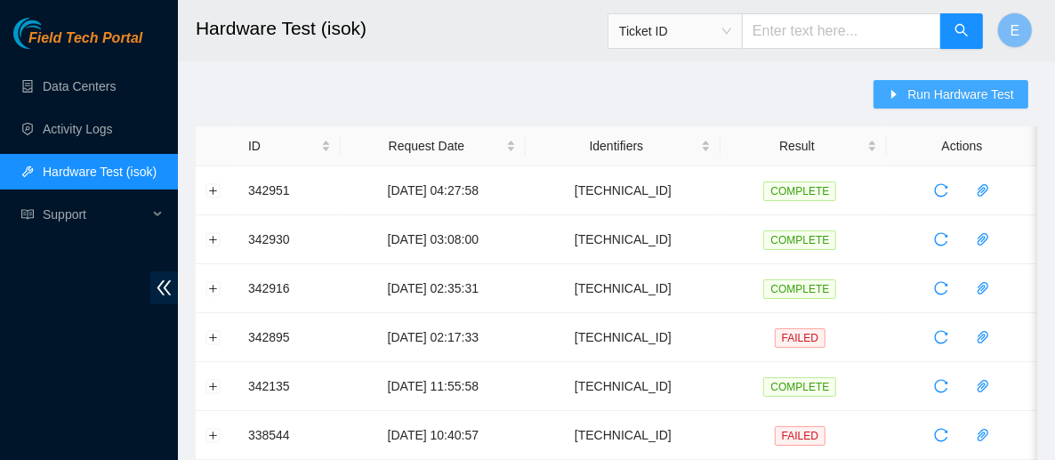
click at [913, 101] on span "Run Hardware Test" at bounding box center [961, 95] width 107 height 20
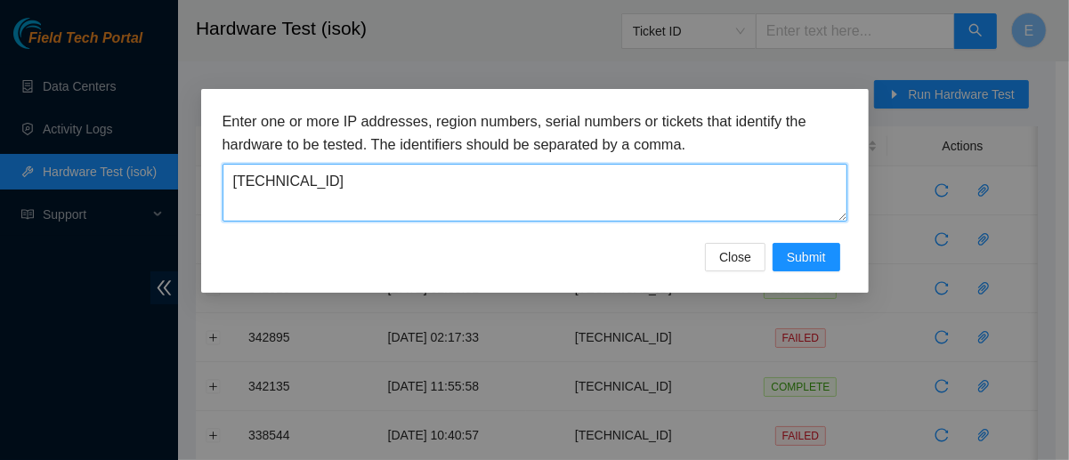
click at [319, 179] on textarea "[TECHNICAL_ID]" at bounding box center [534, 193] width 625 height 58
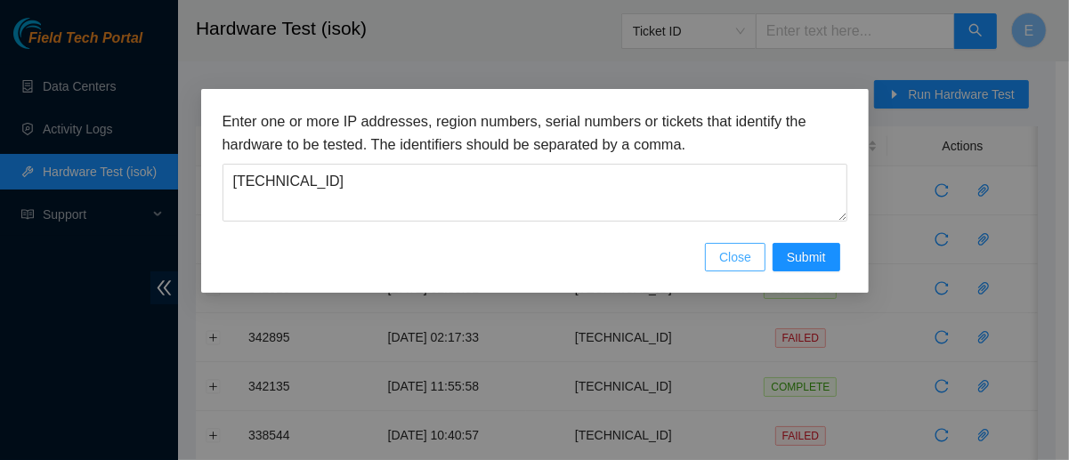
click at [718, 254] on button "Close" at bounding box center [735, 257] width 61 height 28
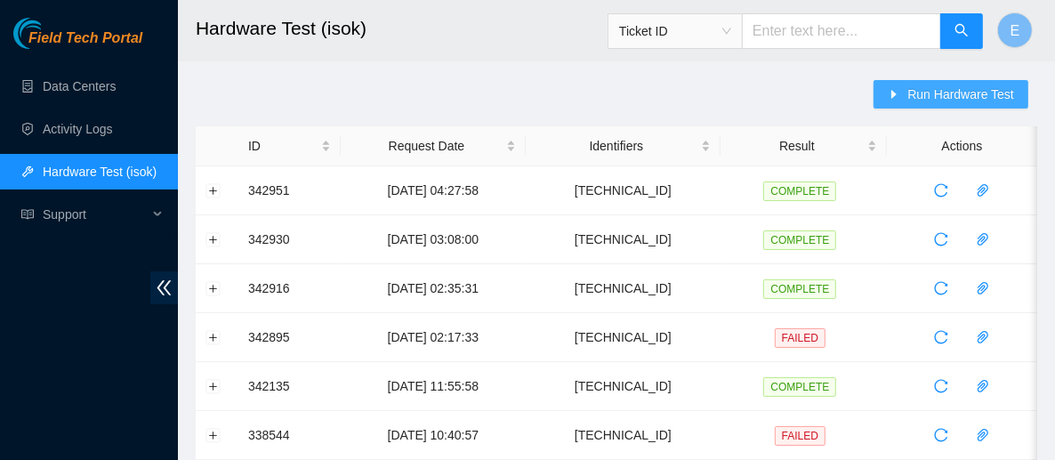
click at [901, 88] on icon "caret-right" at bounding box center [894, 94] width 12 height 12
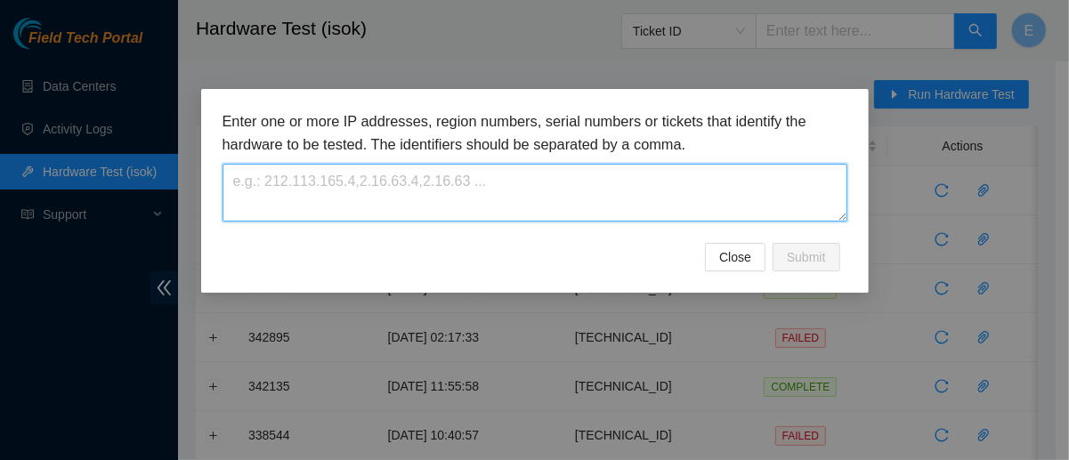
click at [324, 199] on textarea at bounding box center [534, 193] width 625 height 58
paste textarea "[TECHNICAL_ID]"
type textarea "[TECHNICAL_ID]"
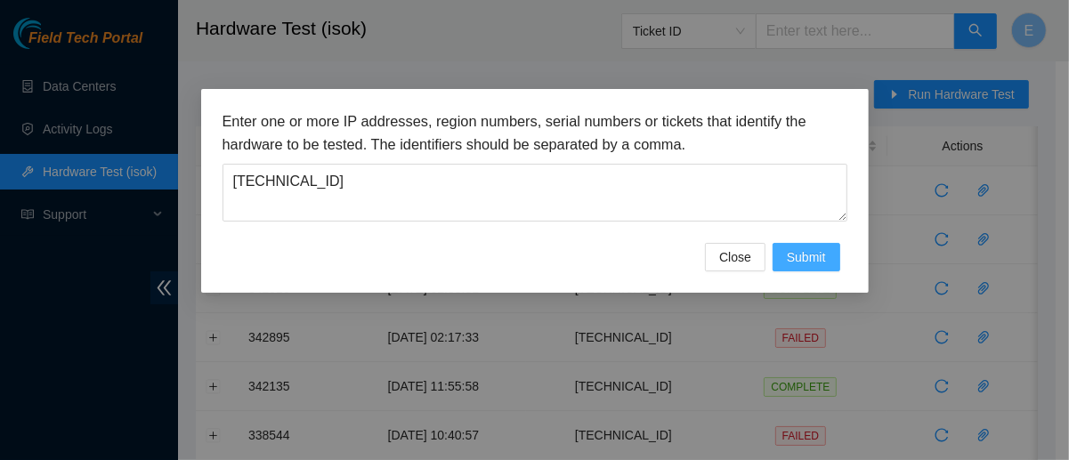
click at [795, 262] on span "Submit" at bounding box center [806, 257] width 39 height 20
